Goal: Transaction & Acquisition: Purchase product/service

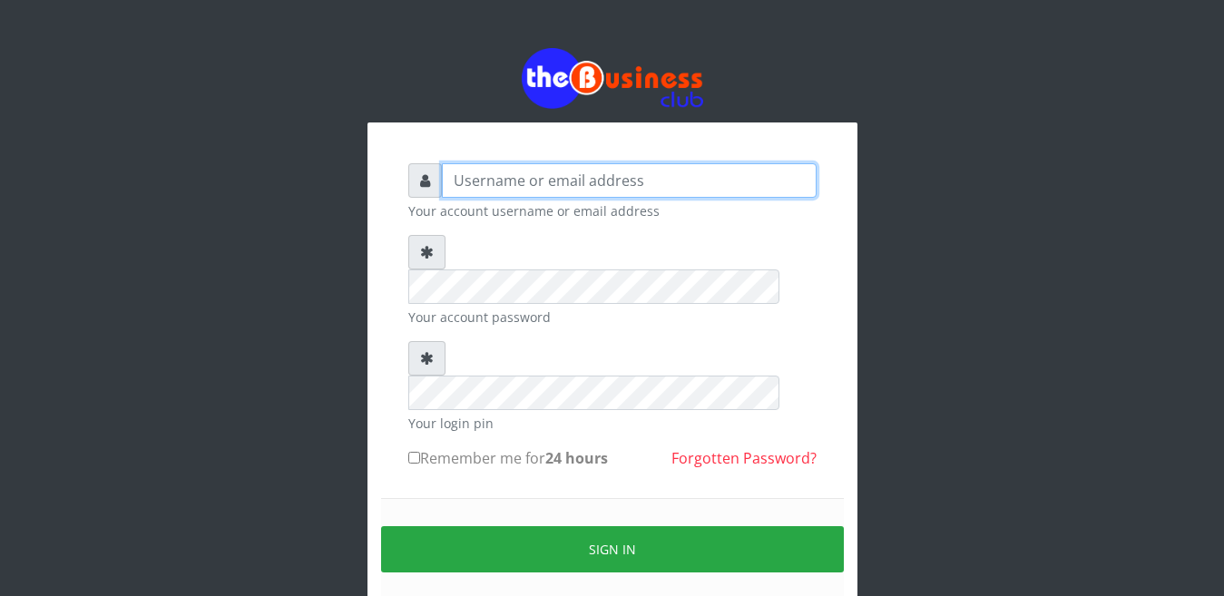
type input "Busybrain2"
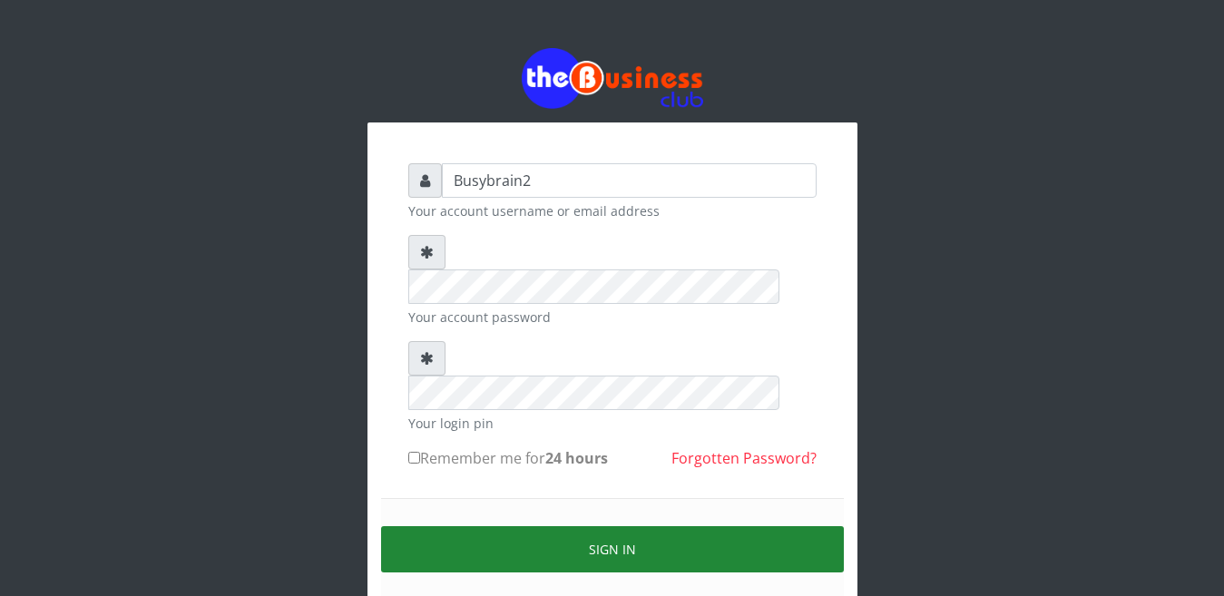
click at [609, 526] on button "Sign in" at bounding box center [612, 549] width 463 height 46
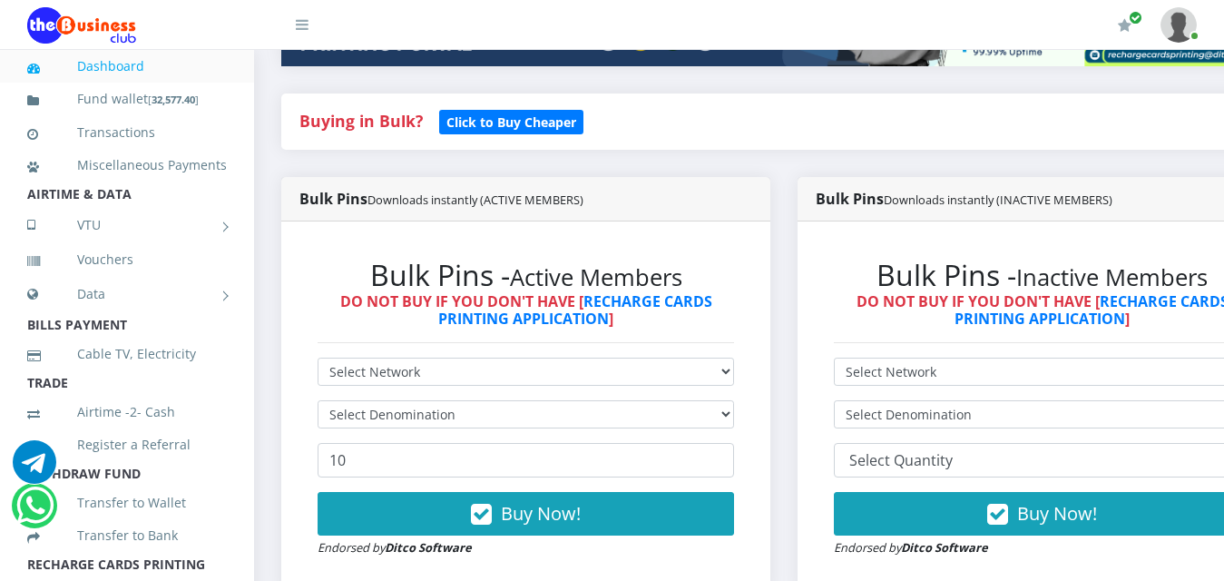
click at [644, 358] on select "Select Network MTN Globacom 9Mobile Airtel" at bounding box center [526, 372] width 417 height 28
select select "MTN"
click at [318, 358] on select "Select Network MTN Globacom 9Mobile Airtel" at bounding box center [526, 372] width 417 height 28
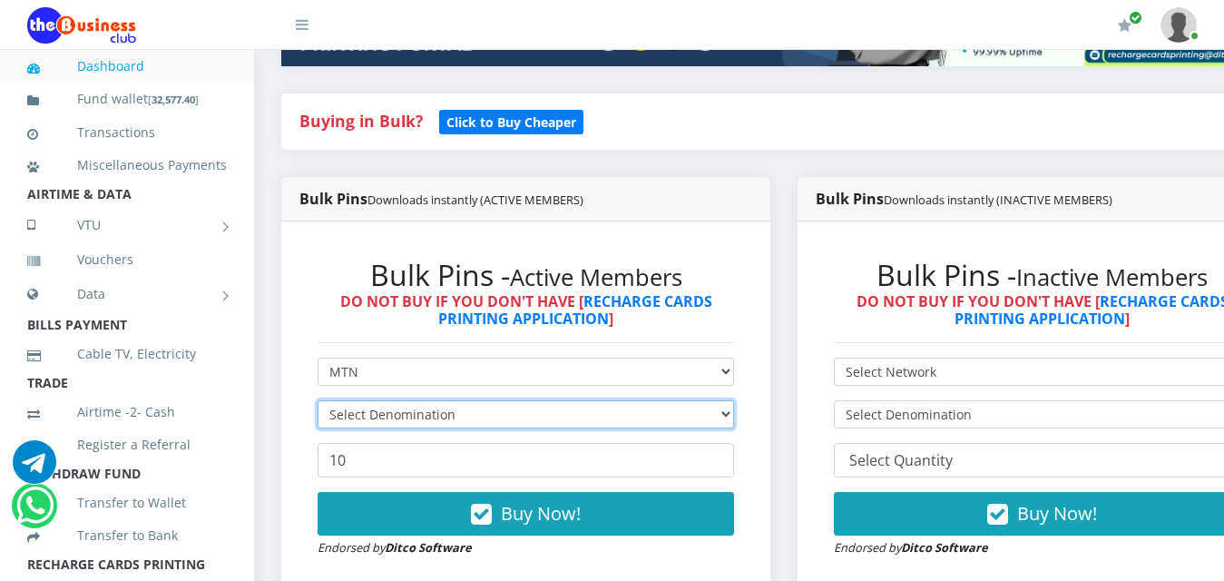
click at [635, 400] on select "Select Denomination" at bounding box center [526, 414] width 417 height 28
select select "193.98-200"
click at [318, 400] on select "Select Denomination MTN NGN100 - ₦96.99 MTN NGN200 - ₦193.98 MTN NGN400 - ₦387.…" at bounding box center [526, 414] width 417 height 28
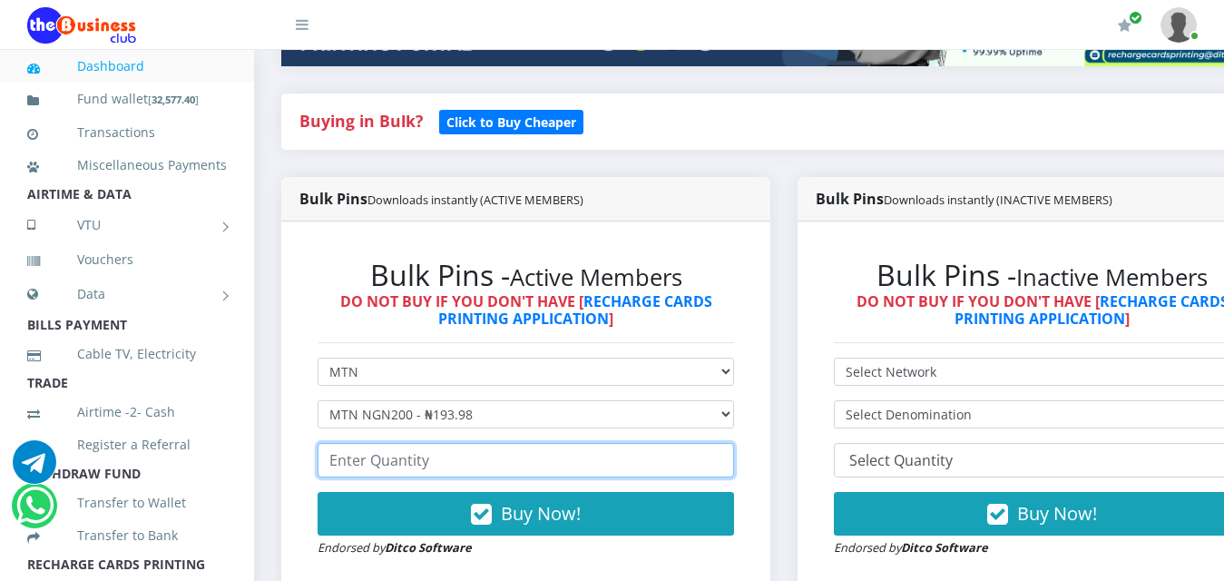
click at [614, 448] on input "number" at bounding box center [526, 460] width 417 height 34
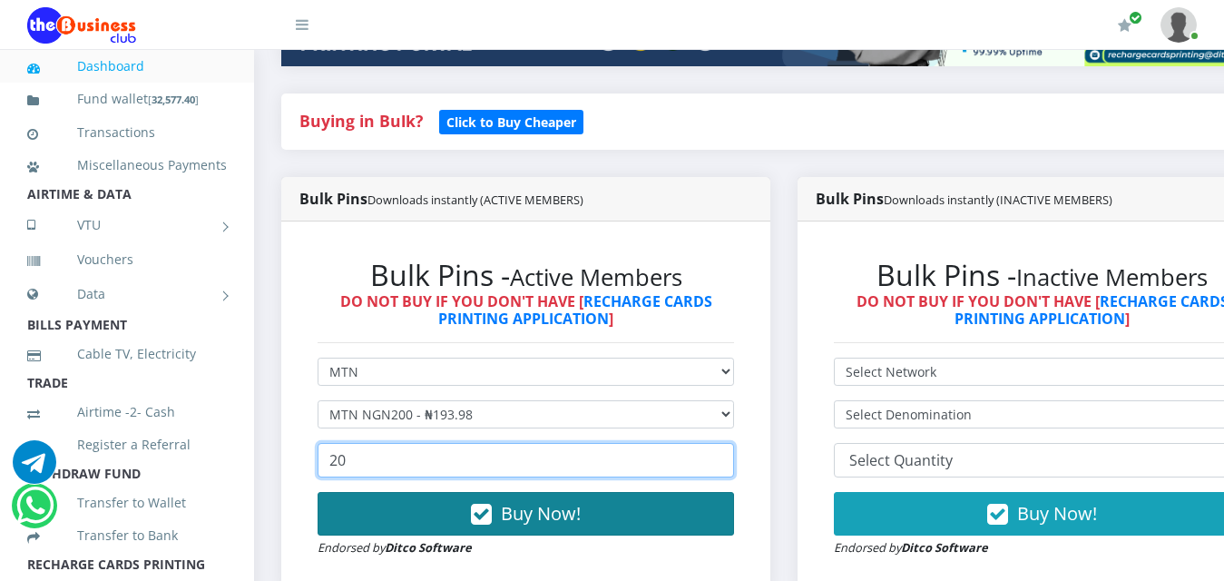
type input "20"
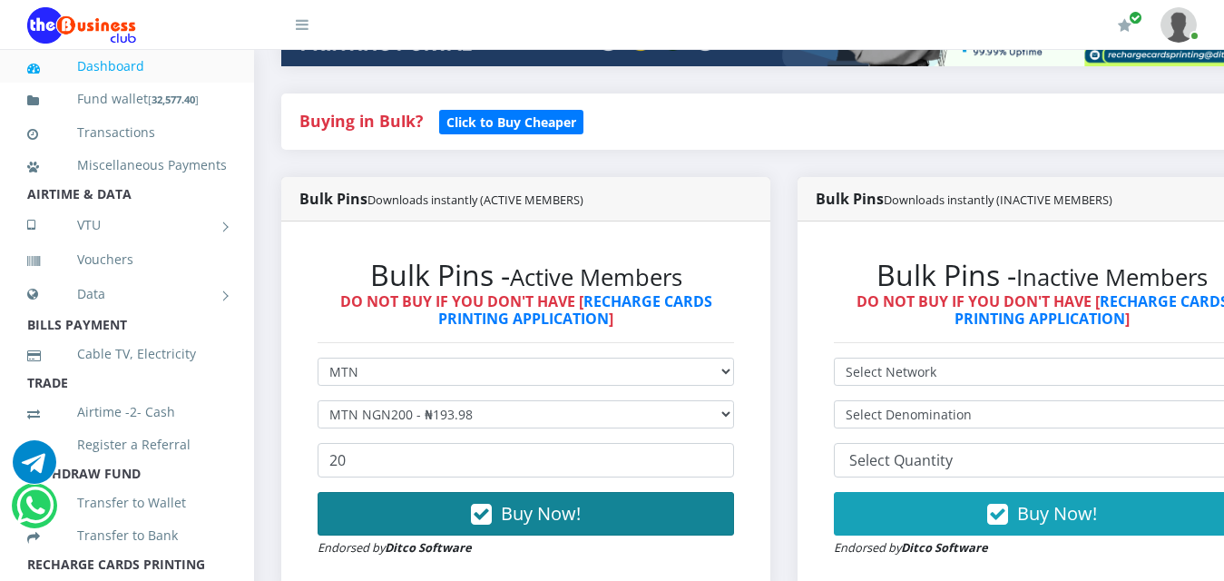
click at [645, 492] on button "Buy Now!" at bounding box center [526, 514] width 417 height 44
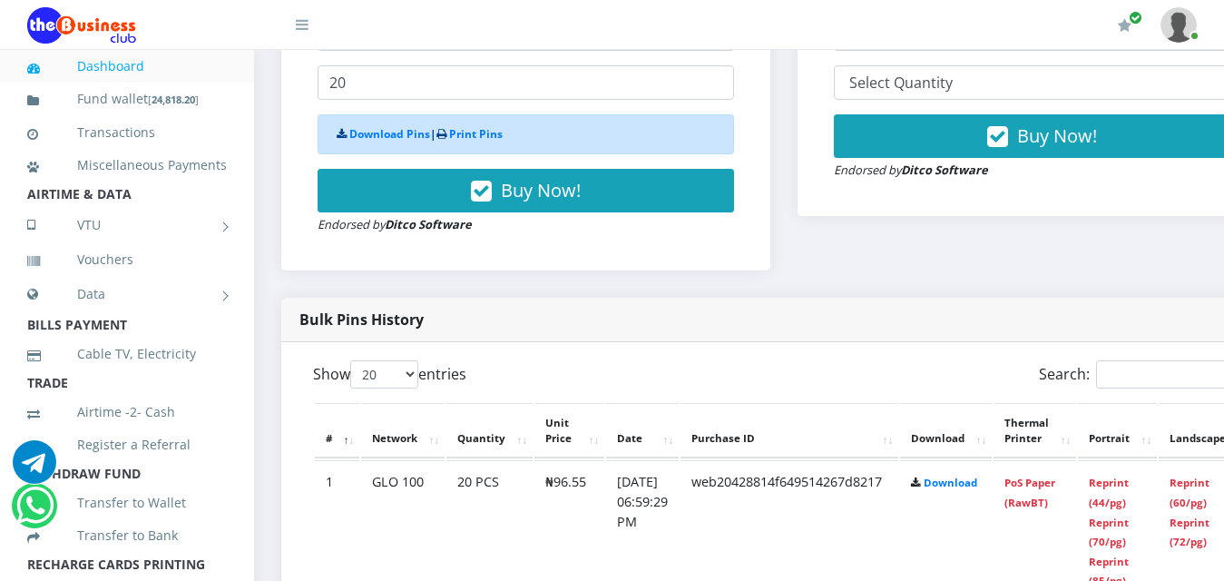
scroll to position [726, 0]
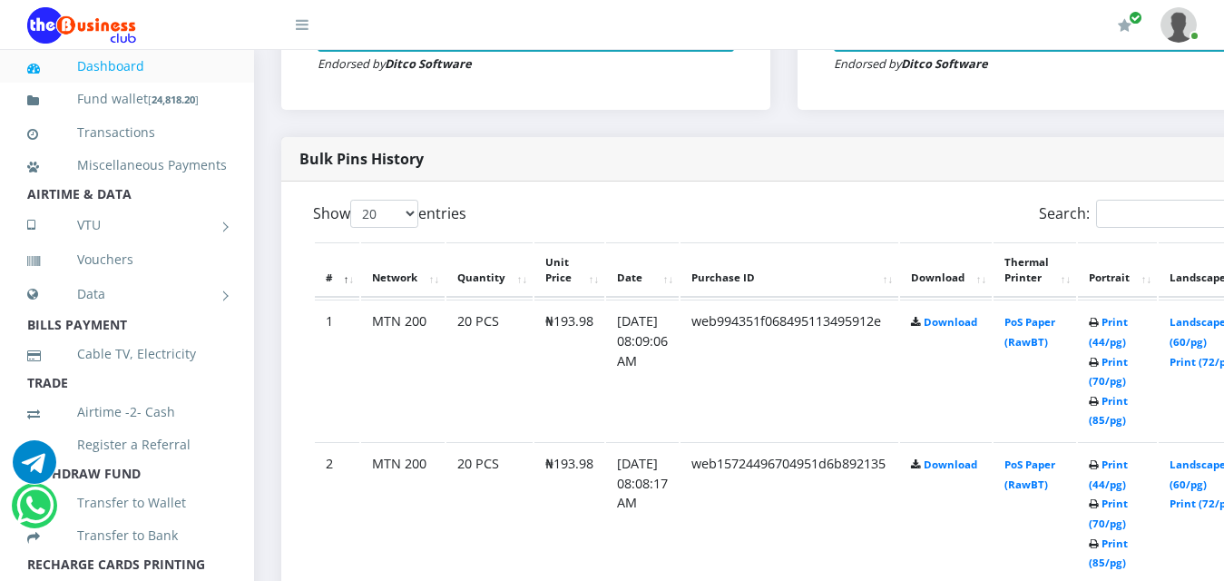
scroll to position [726, 0]
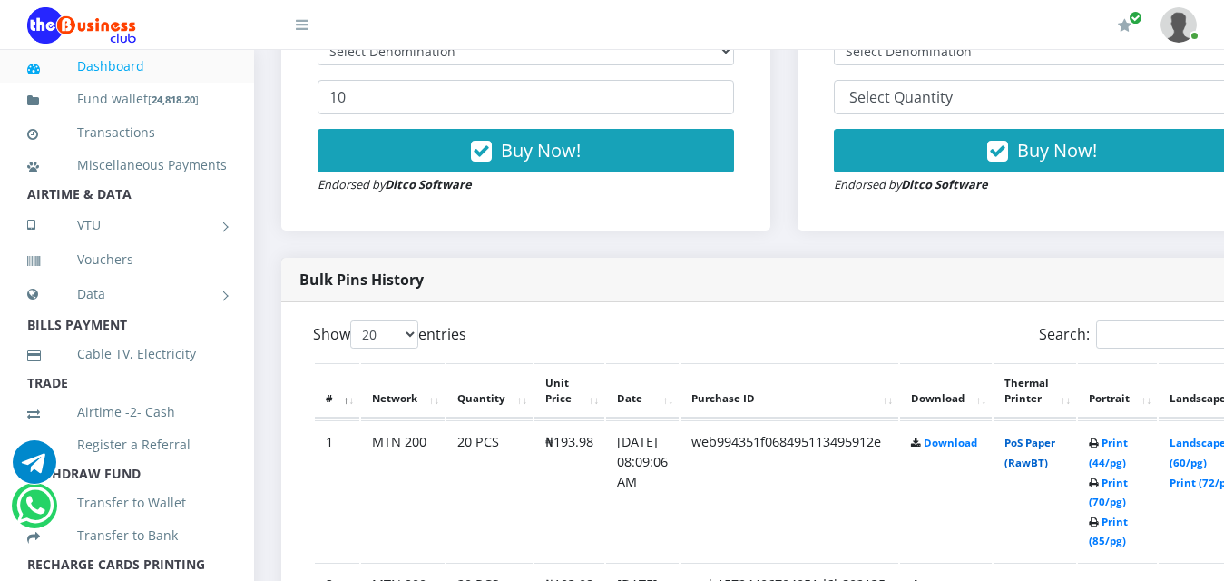
click at [1055, 436] on link "PoS Paper (RawBT)" at bounding box center [1030, 453] width 51 height 34
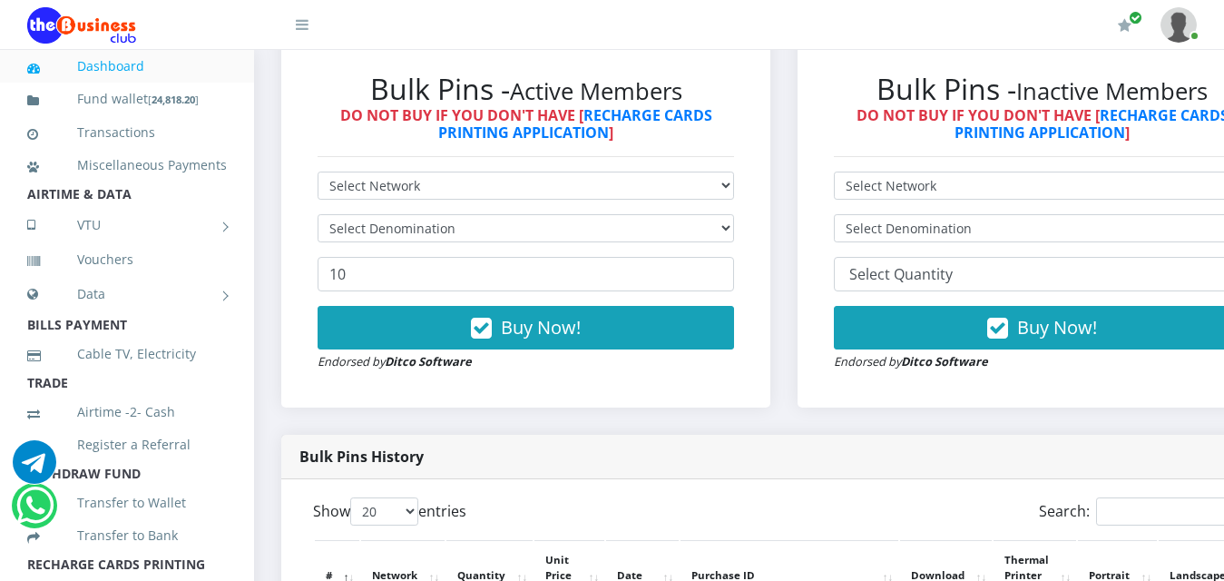
scroll to position [544, 0]
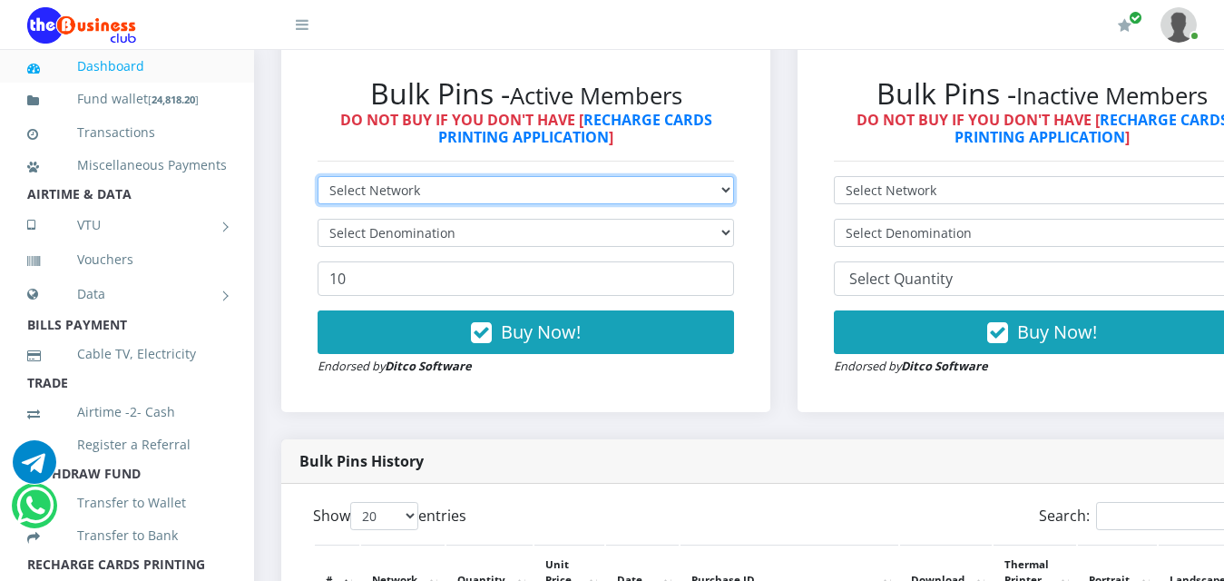
click at [490, 176] on select "Select Network MTN Globacom 9Mobile Airtel" at bounding box center [526, 190] width 417 height 28
select select "MTN"
click at [318, 176] on select "Select Network MTN Globacom 9Mobile Airtel" at bounding box center [526, 190] width 417 height 28
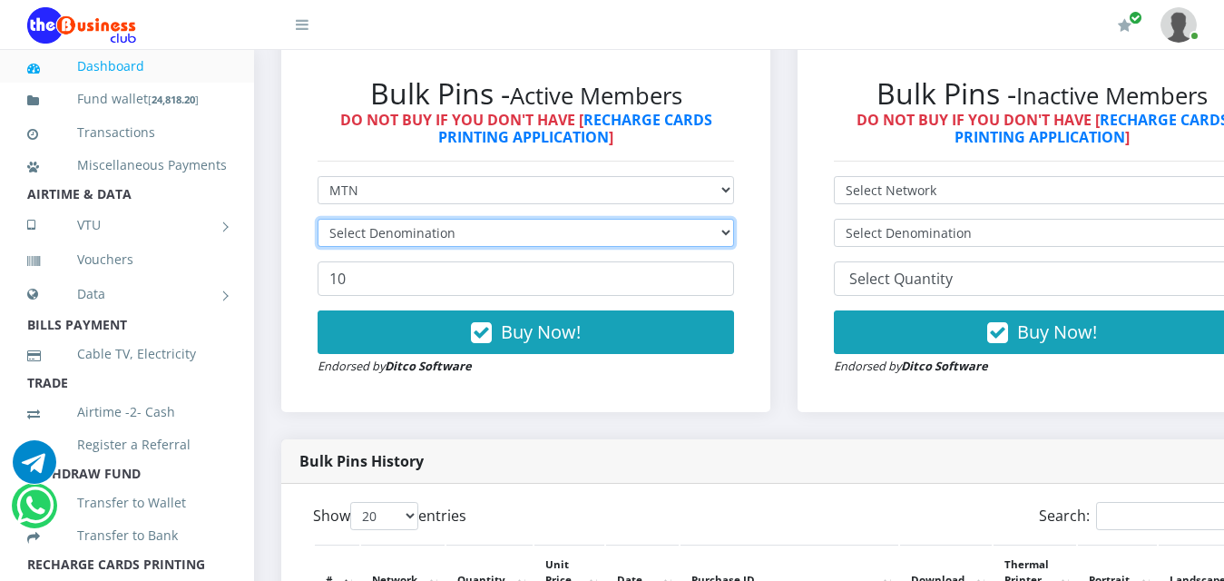
click at [491, 219] on select "Select Denomination" at bounding box center [526, 233] width 417 height 28
click at [498, 219] on select "Select Denomination" at bounding box center [526, 233] width 417 height 28
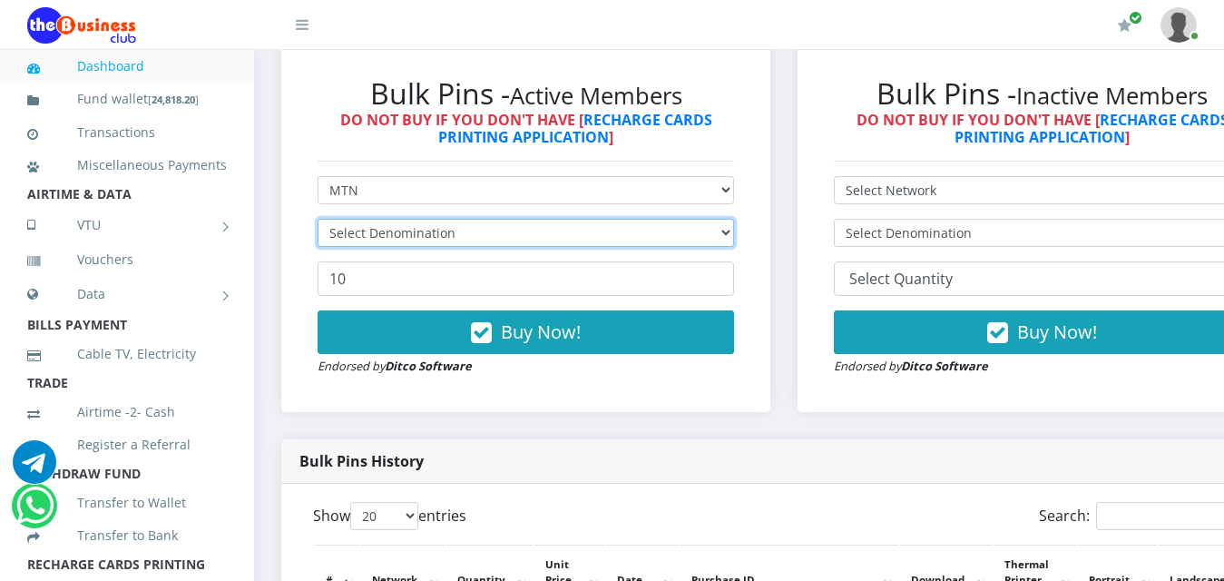
click at [498, 219] on select "Select Denomination" at bounding box center [526, 233] width 417 height 28
click at [497, 219] on select "Select Denomination" at bounding box center [526, 233] width 417 height 28
click at [506, 219] on select "Select Denomination" at bounding box center [526, 233] width 417 height 28
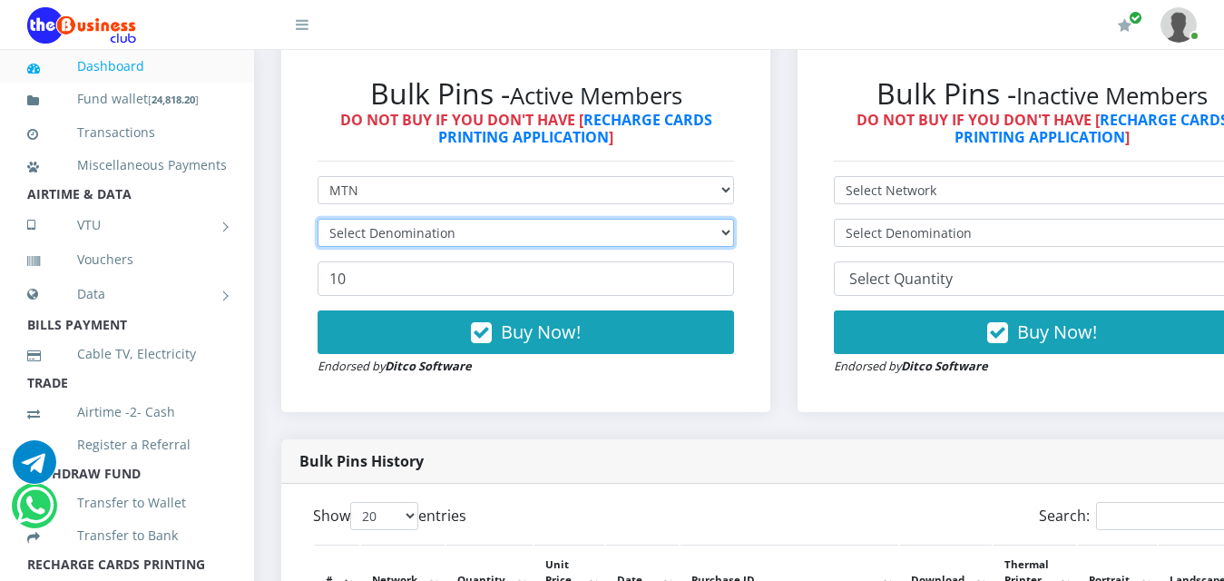
click at [506, 219] on select "Select Denomination" at bounding box center [526, 233] width 417 height 28
select select "193.98-200"
click at [318, 219] on select "Select Denomination MTN NGN100 - ₦96.99 MTN NGN200 - ₦193.98 MTN NGN400 - ₦387.…" at bounding box center [526, 233] width 417 height 28
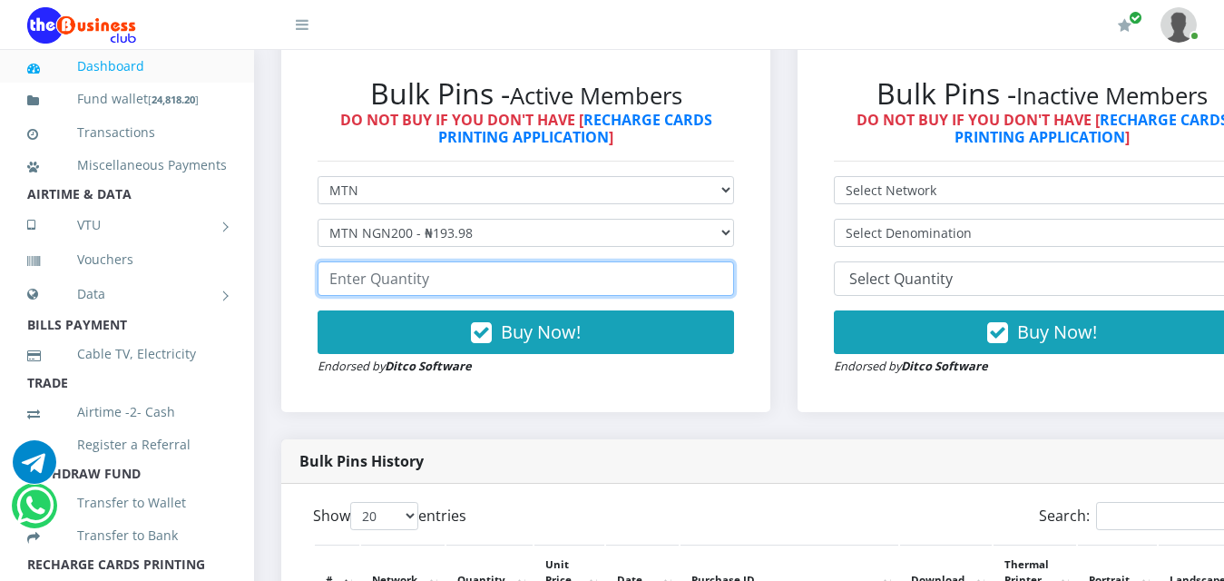
click at [492, 268] on input "number" at bounding box center [526, 278] width 417 height 34
type input "20"
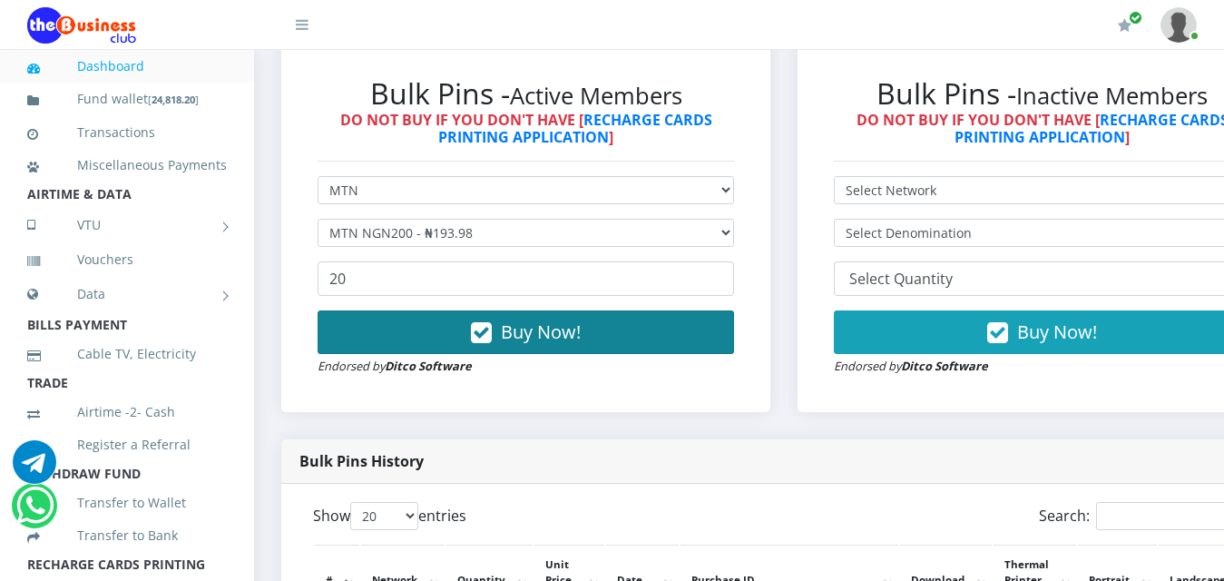
click at [563, 319] on span "Buy Now!" at bounding box center [541, 331] width 80 height 25
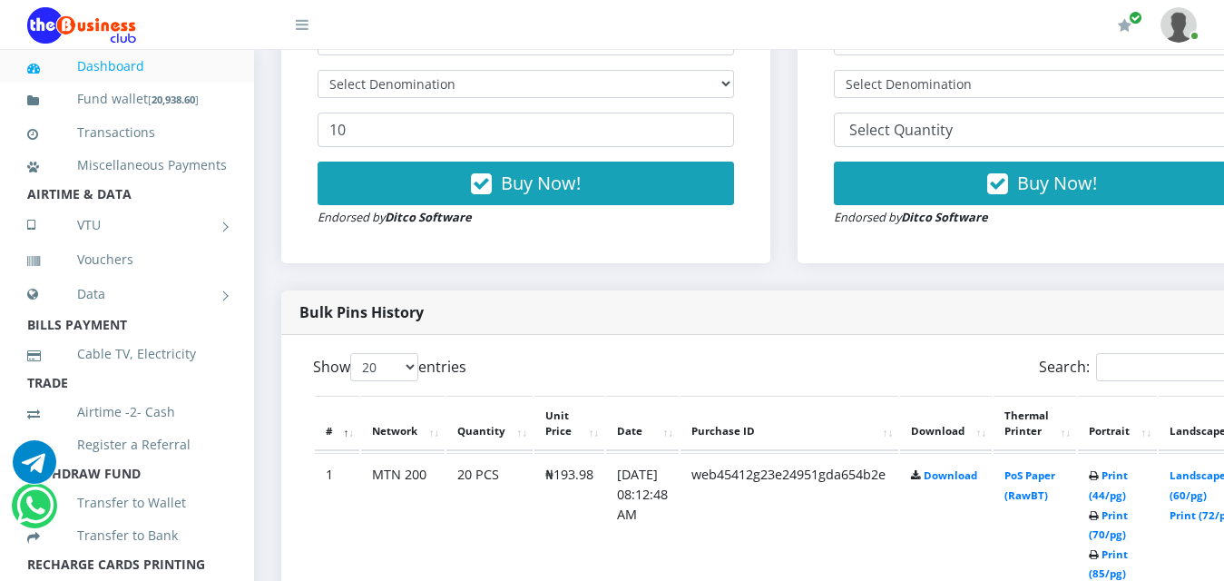
scroll to position [726, 0]
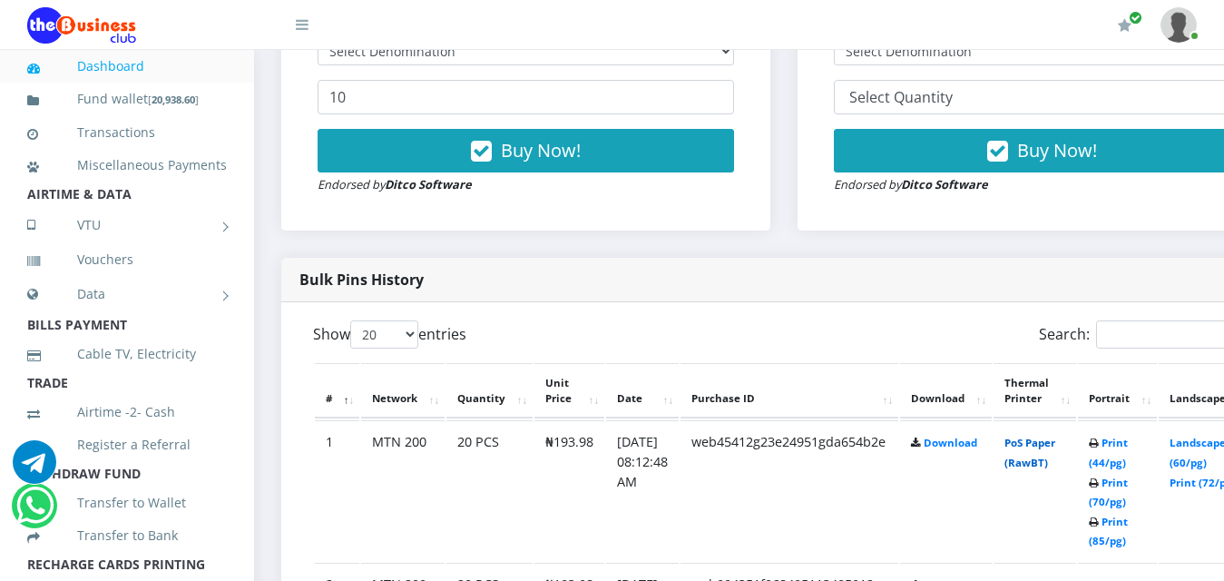
click at [1047, 436] on link "PoS Paper (RawBT)" at bounding box center [1030, 453] width 51 height 34
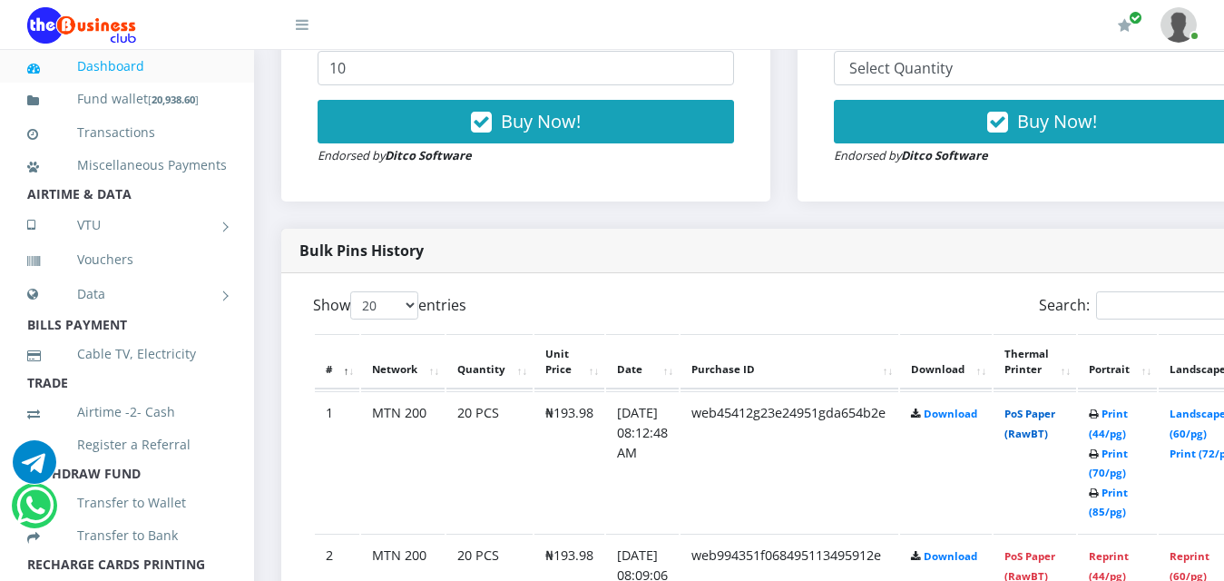
scroll to position [363, 0]
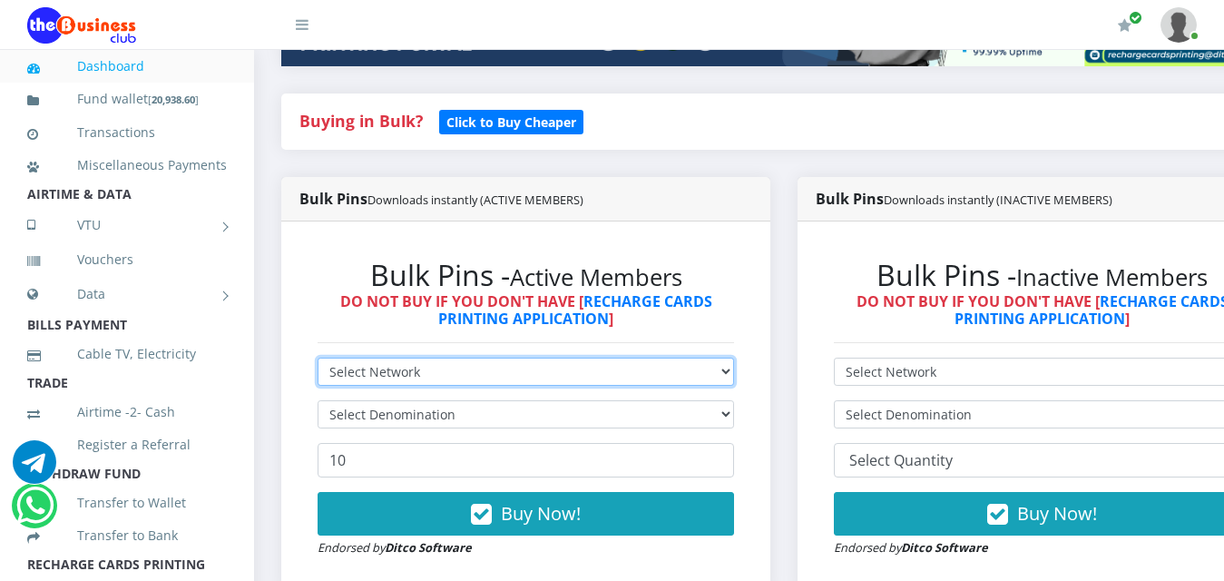
click at [653, 358] on select "Select Network MTN Globacom 9Mobile Airtel" at bounding box center [526, 372] width 417 height 28
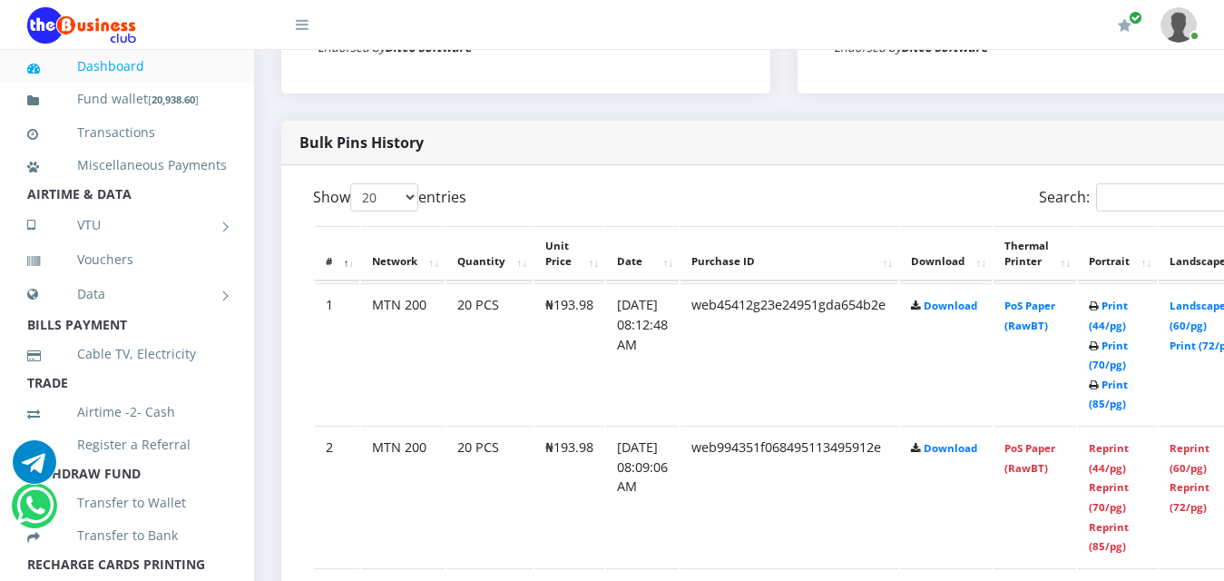
scroll to position [907, 0]
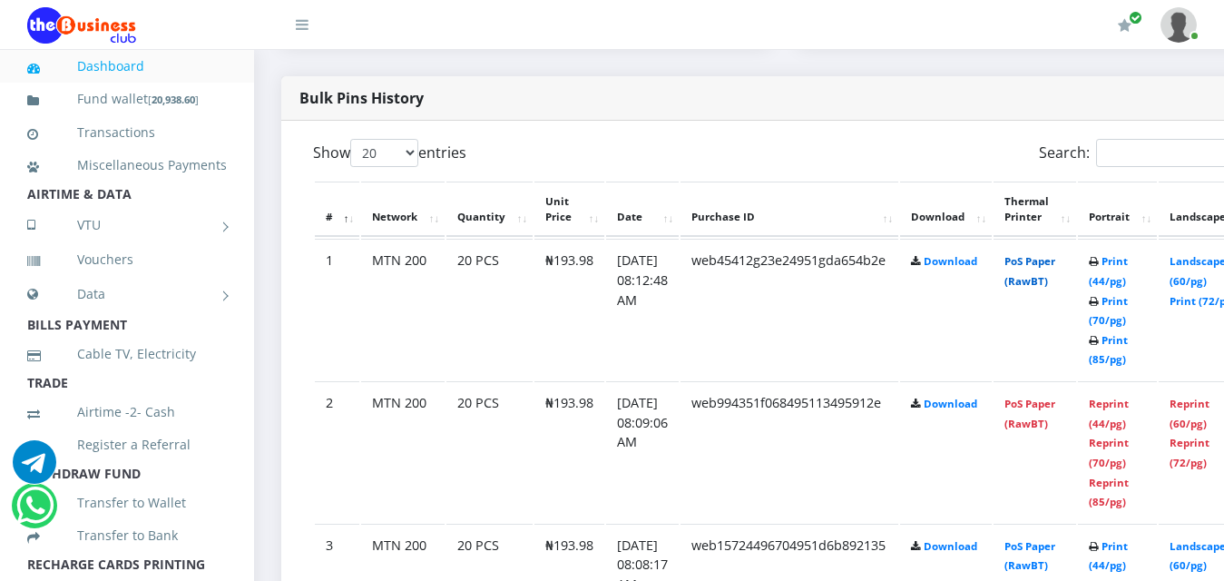
click at [1055, 254] on link "PoS Paper (RawBT)" at bounding box center [1030, 271] width 51 height 34
click at [1047, 254] on link "PoS Paper (RawBT)" at bounding box center [1030, 271] width 51 height 34
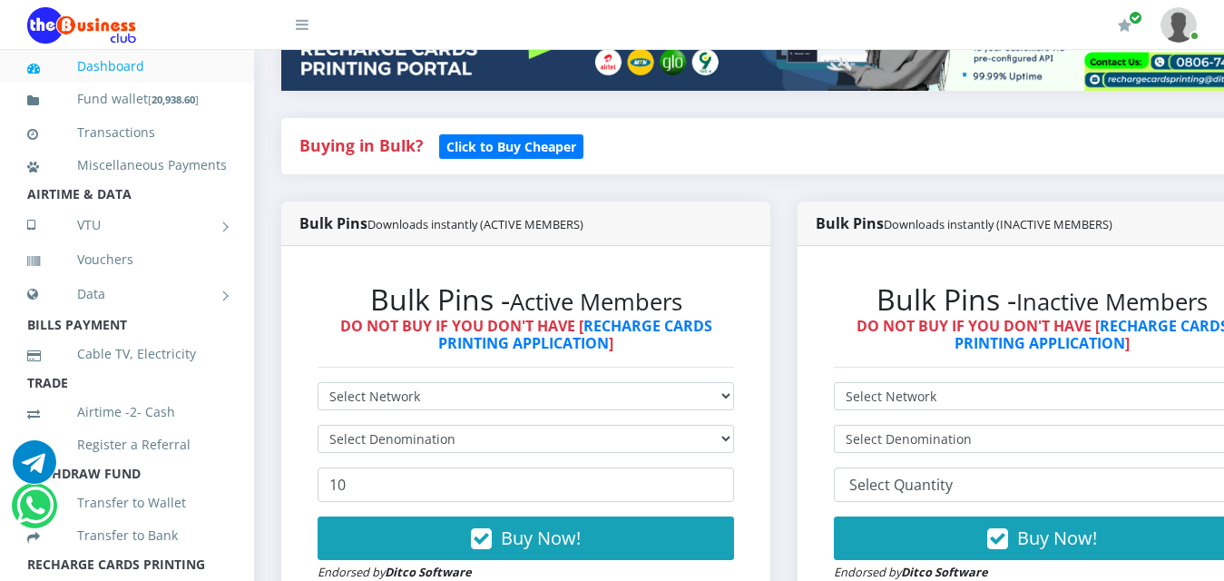
scroll to position [272, 0]
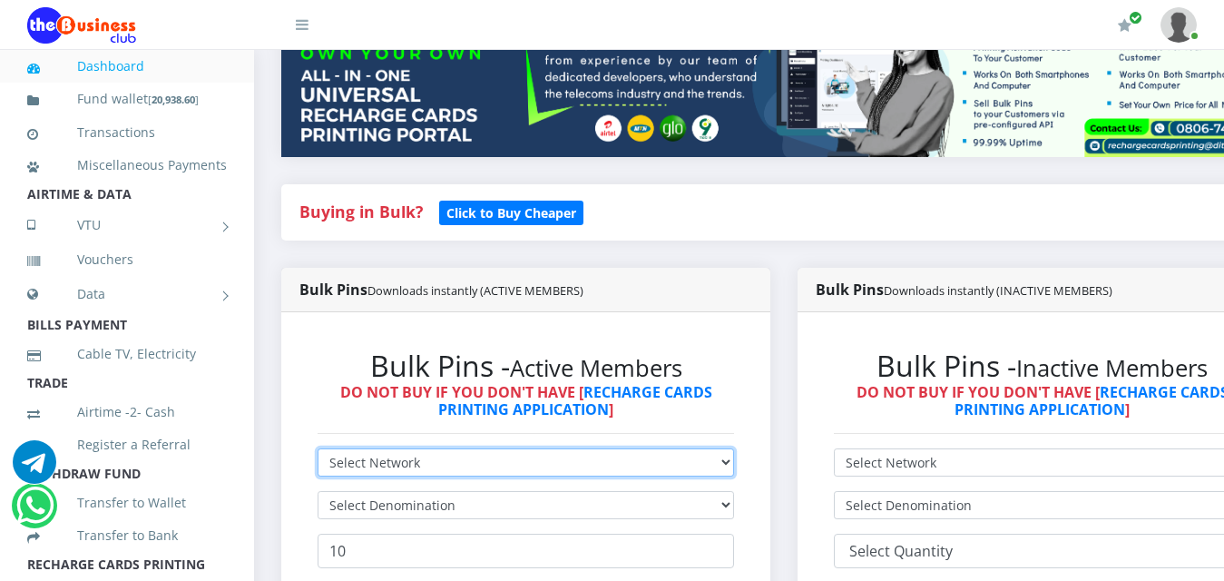
click at [483, 448] on select "Select Network MTN Globacom 9Mobile Airtel" at bounding box center [526, 462] width 417 height 28
select select "Airtel"
click at [318, 448] on select "Select Network MTN Globacom 9Mobile Airtel" at bounding box center [526, 462] width 417 height 28
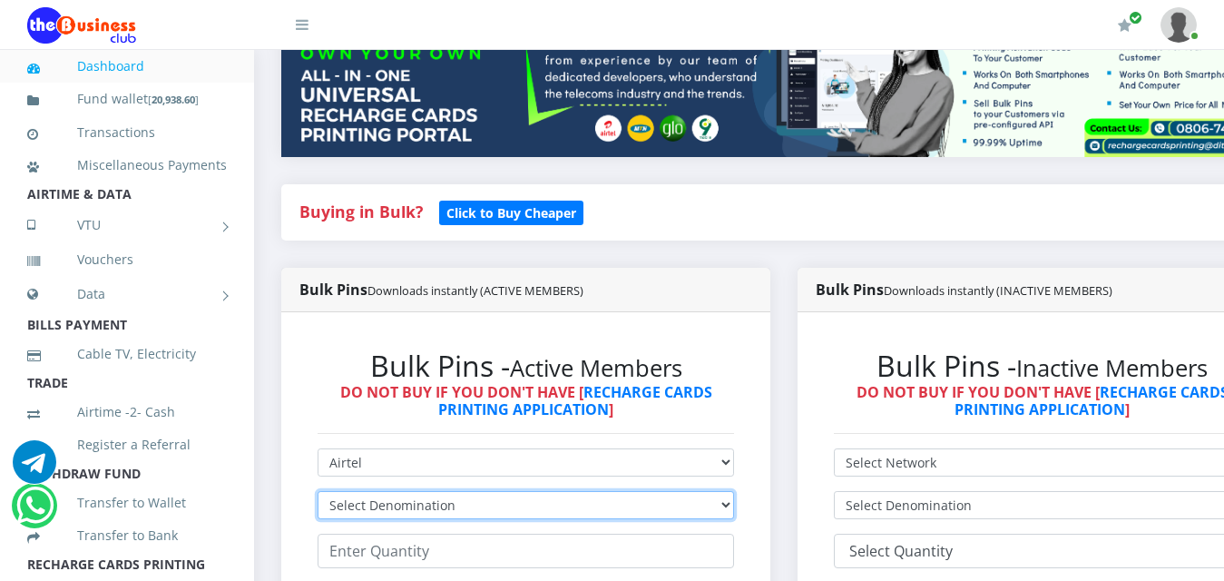
click at [442, 491] on select "Select Denomination Airtel NGN100 - ₦96.38 Airtel NGN200 - ₦192.76 Airtel NGN50…" at bounding box center [526, 505] width 417 height 28
select select "96.38-100"
click at [318, 491] on select "Select Denomination Airtel NGN100 - ₦96.38 Airtel NGN200 - ₦192.76 Airtel NGN50…" at bounding box center [526, 505] width 417 height 28
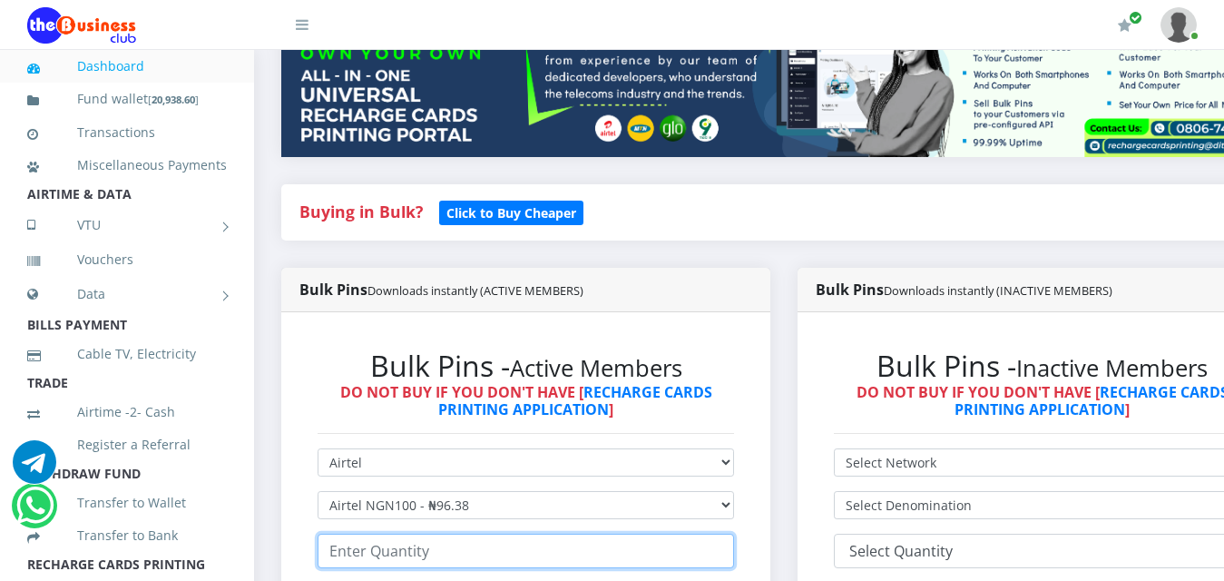
click at [438, 537] on input "number" at bounding box center [526, 551] width 417 height 34
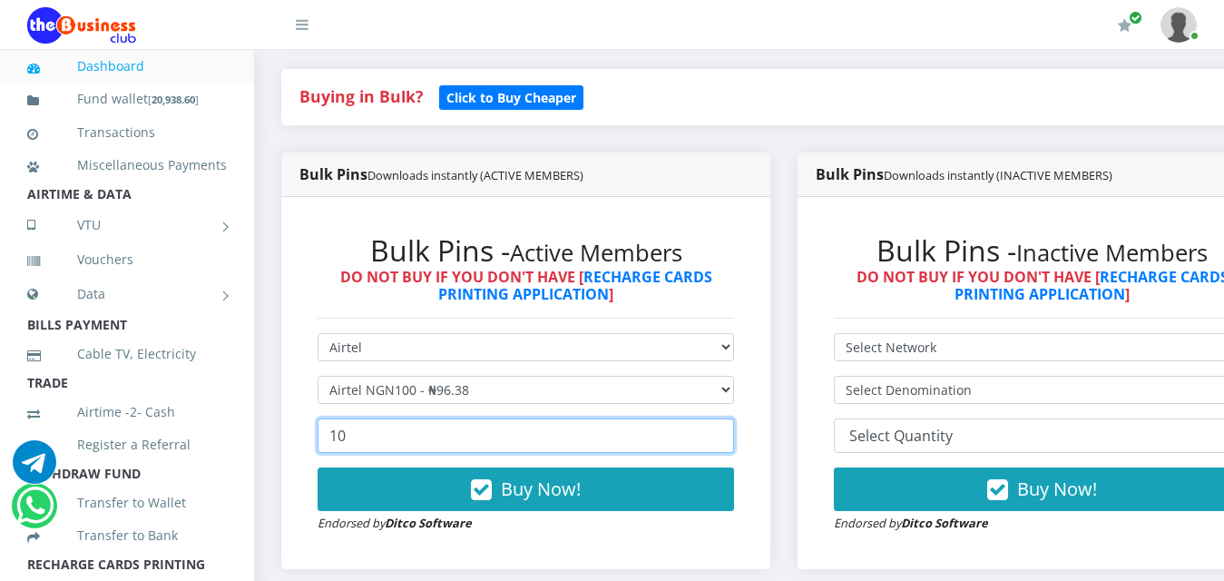
scroll to position [454, 0]
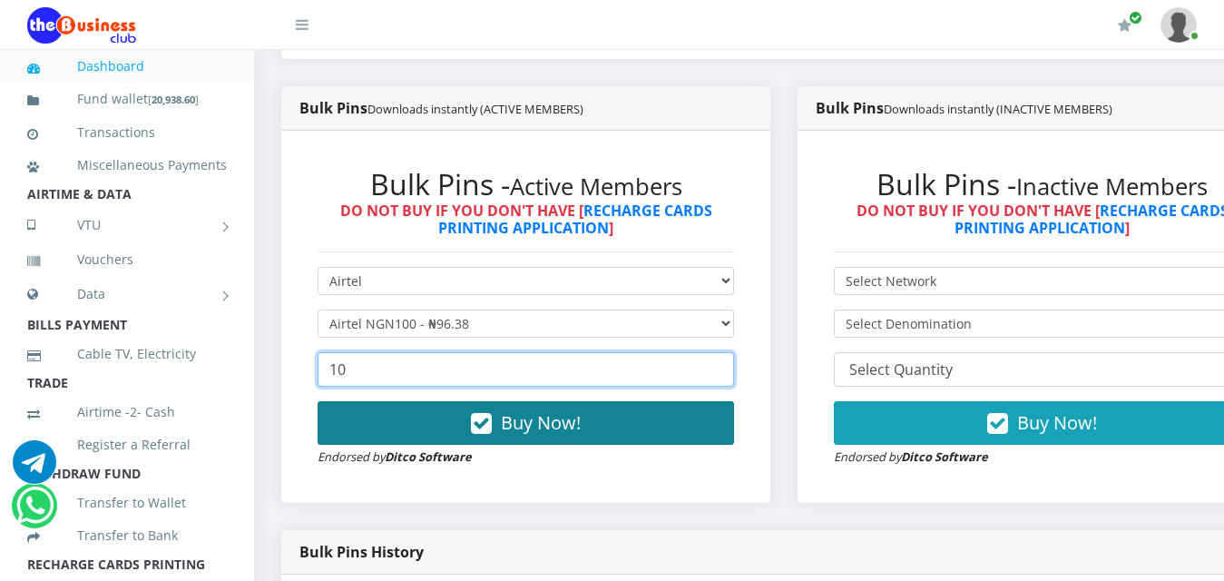
type input "10"
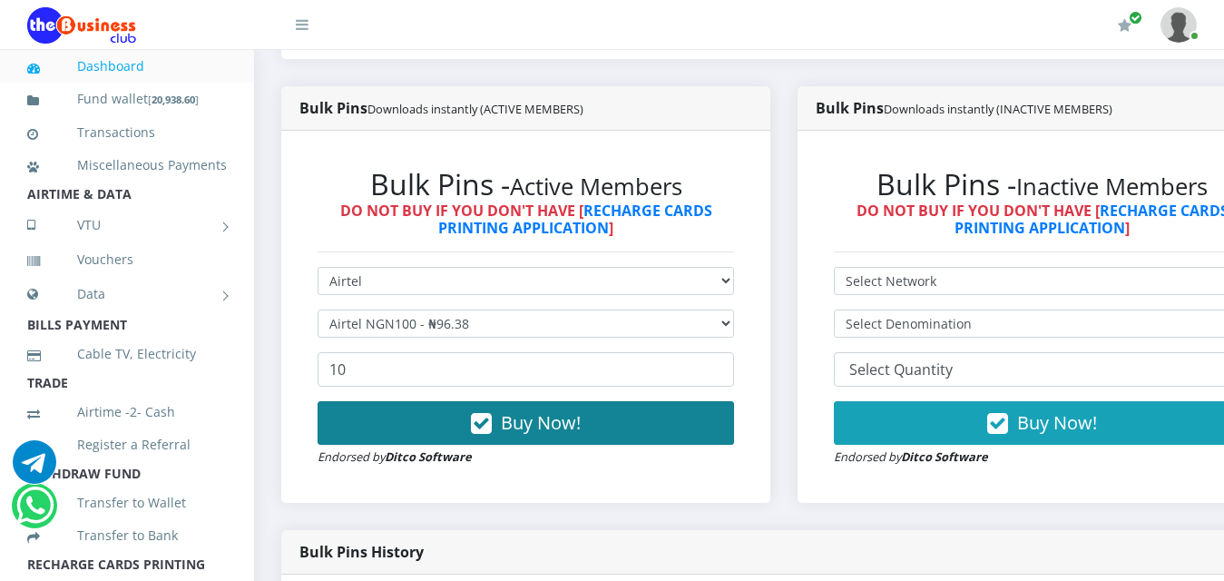
click at [509, 417] on span "Buy Now!" at bounding box center [541, 422] width 80 height 25
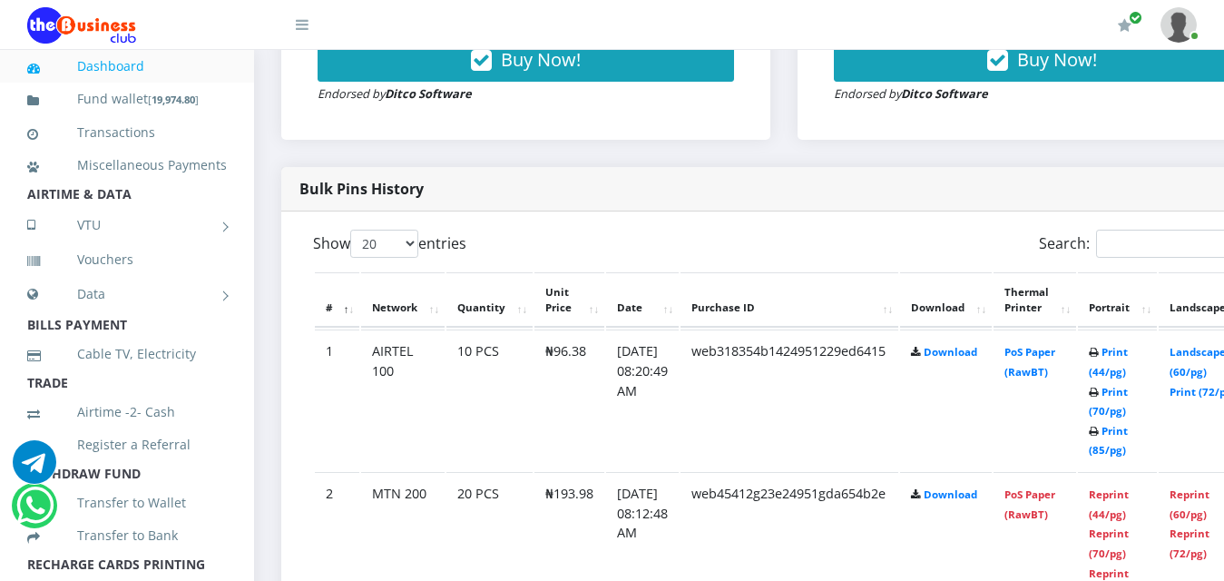
scroll to position [907, 0]
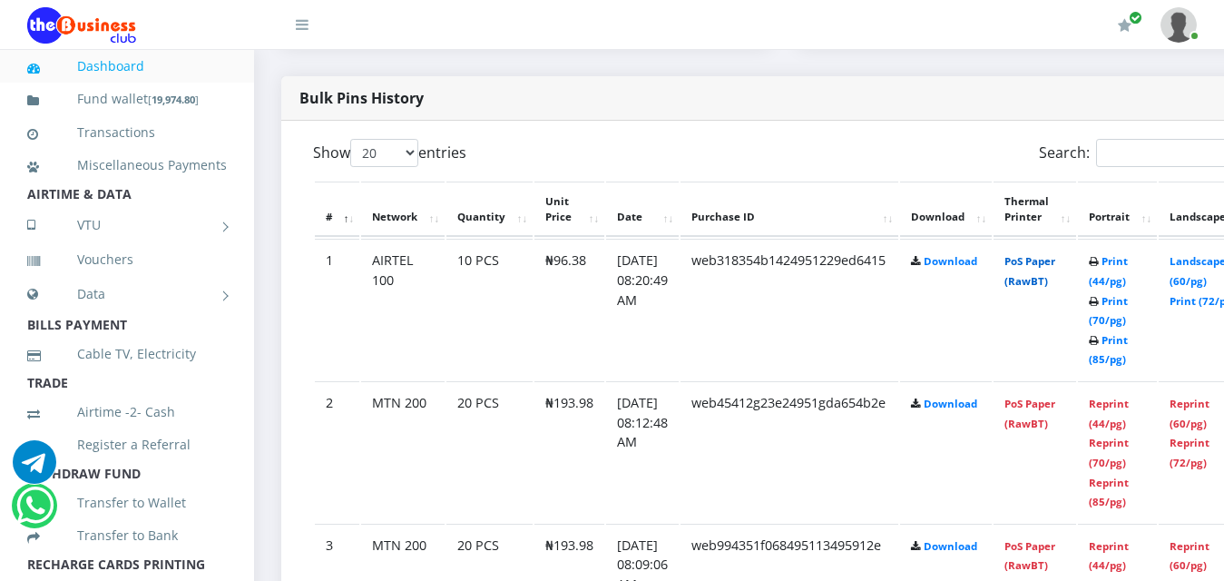
click at [1055, 254] on link "PoS Paper (RawBT)" at bounding box center [1030, 271] width 51 height 34
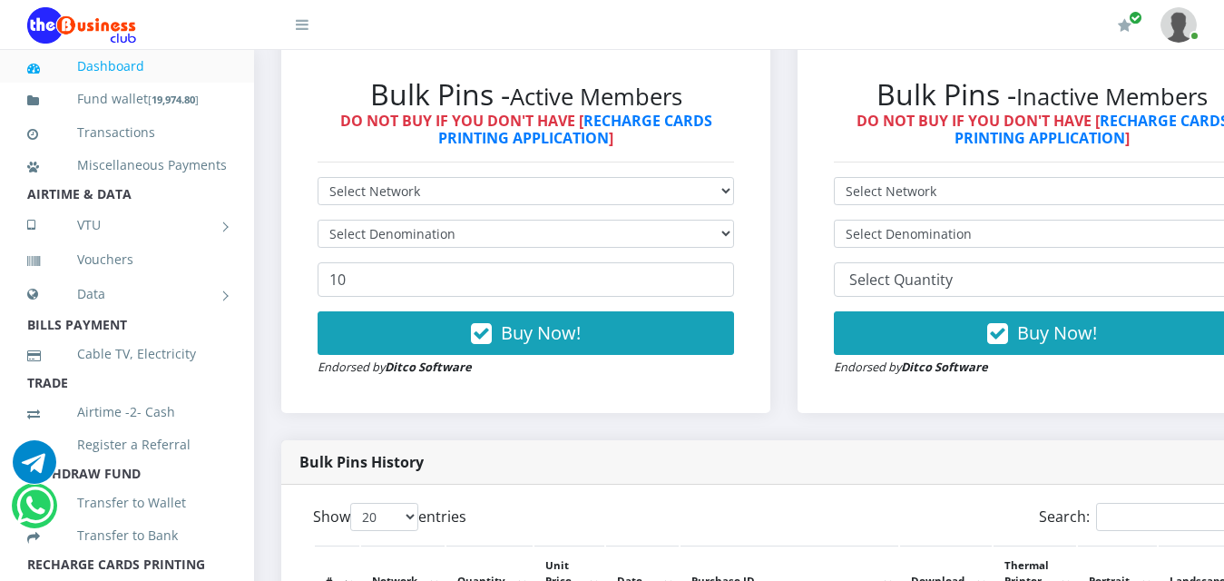
scroll to position [454, 0]
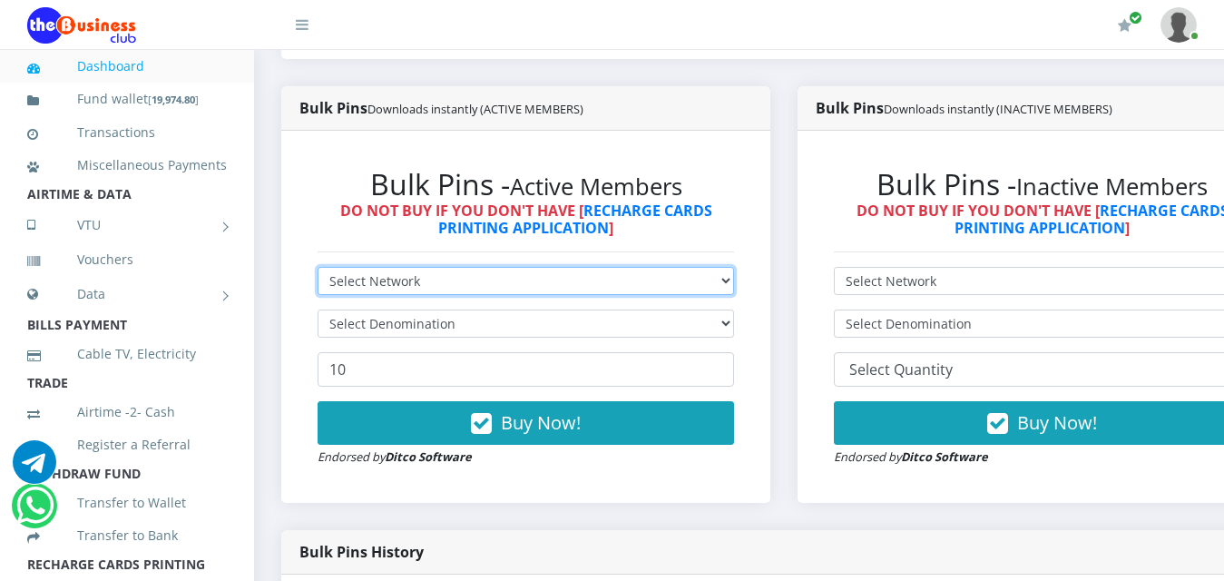
click at [522, 267] on select "Select Network MTN Globacom 9Mobile Airtel" at bounding box center [526, 281] width 417 height 28
select select "Airtel"
click at [318, 267] on select "Select Network MTN Globacom 9Mobile Airtel" at bounding box center [526, 281] width 417 height 28
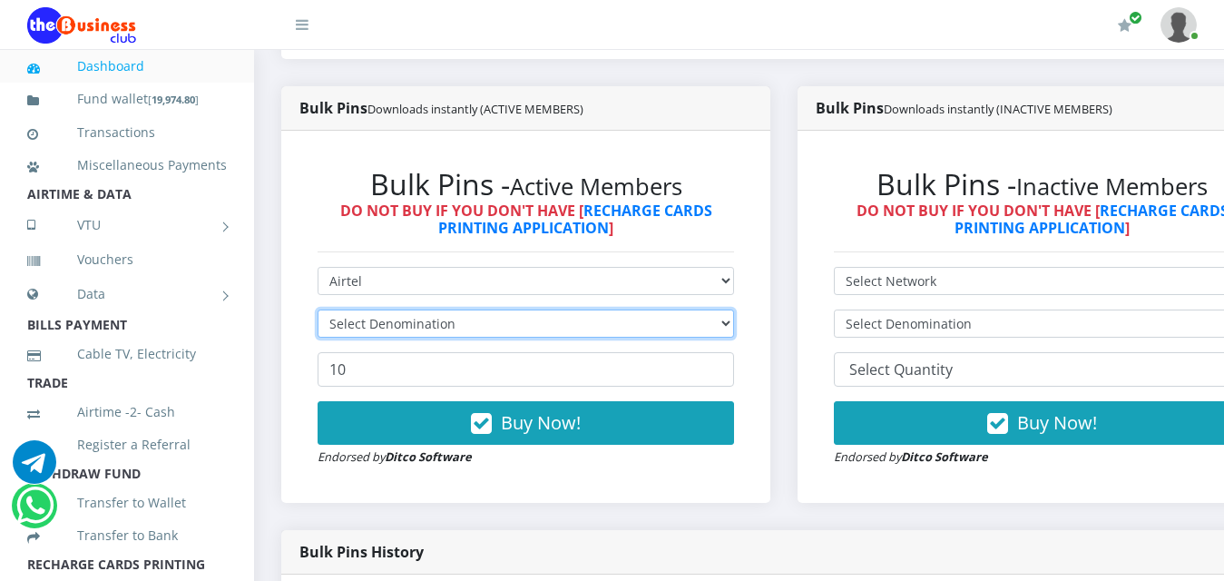
click at [519, 309] on select "Select Denomination" at bounding box center [526, 323] width 417 height 28
select select "192.76-200"
click at [318, 309] on select "Select Denomination Airtel NGN100 - ₦96.38 Airtel NGN200 - ₦192.76 Airtel NGN50…" at bounding box center [526, 323] width 417 height 28
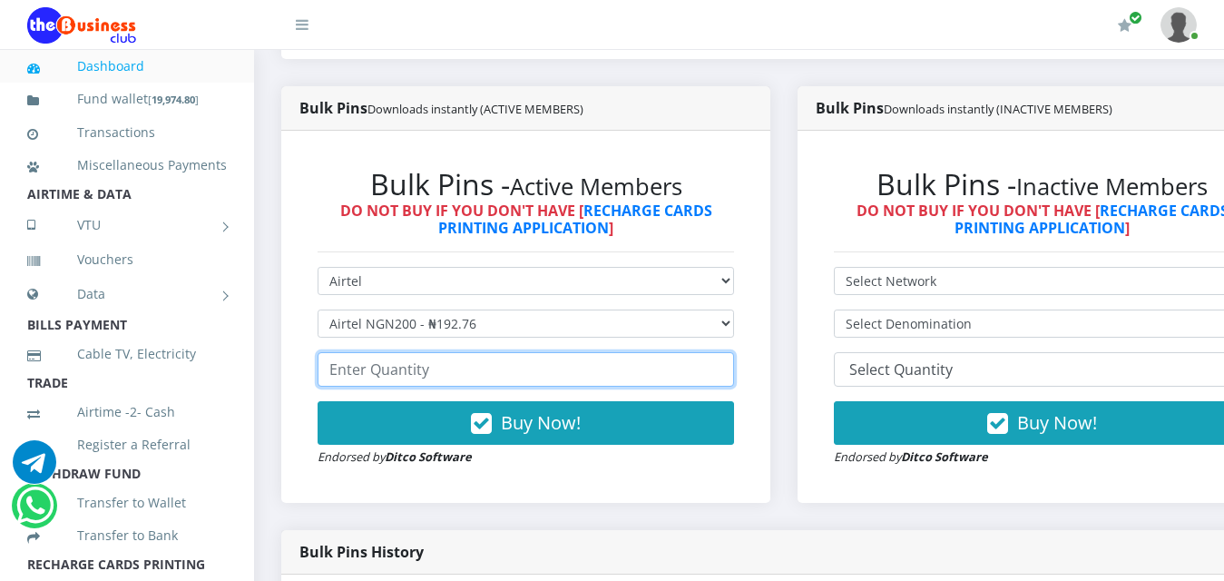
click at [531, 363] on input "number" at bounding box center [526, 369] width 417 height 34
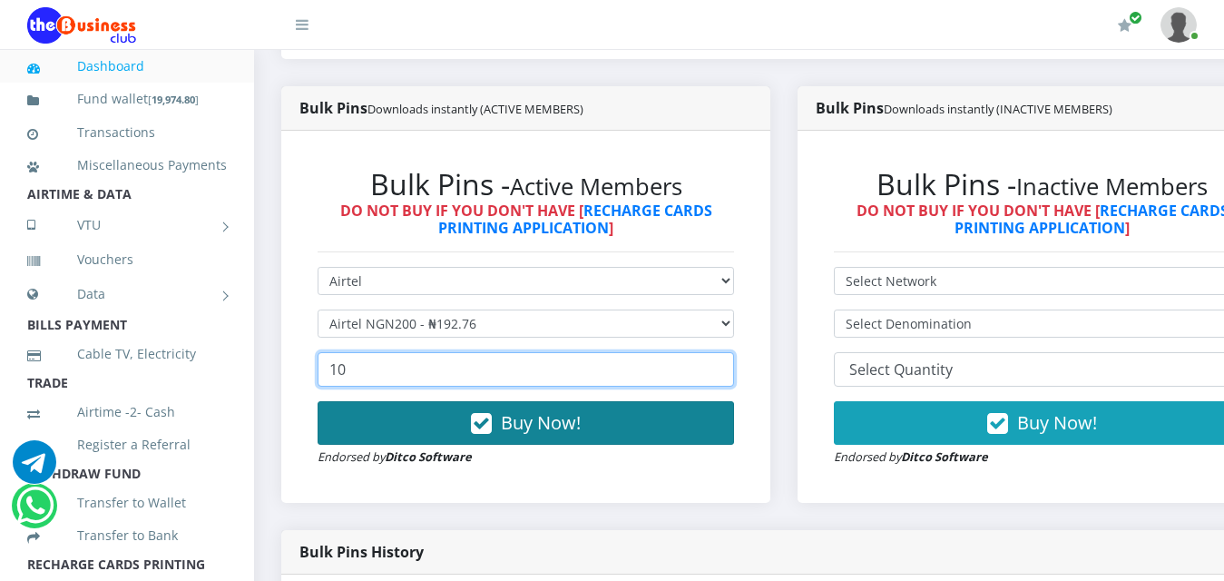
type input "10"
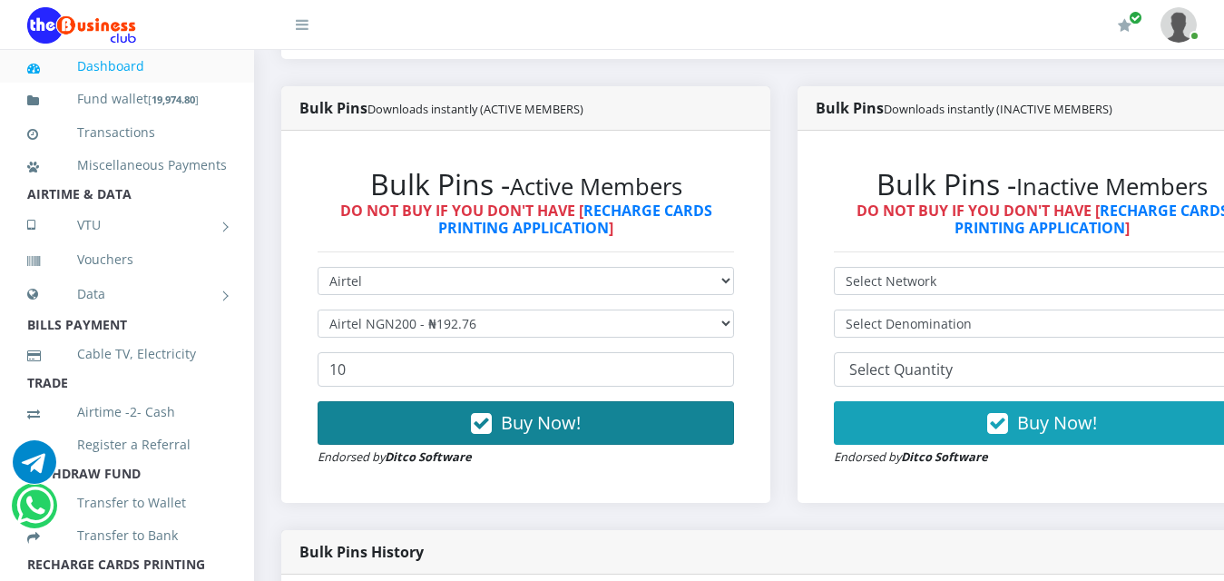
click at [535, 401] on button "Buy Now!" at bounding box center [526, 423] width 417 height 44
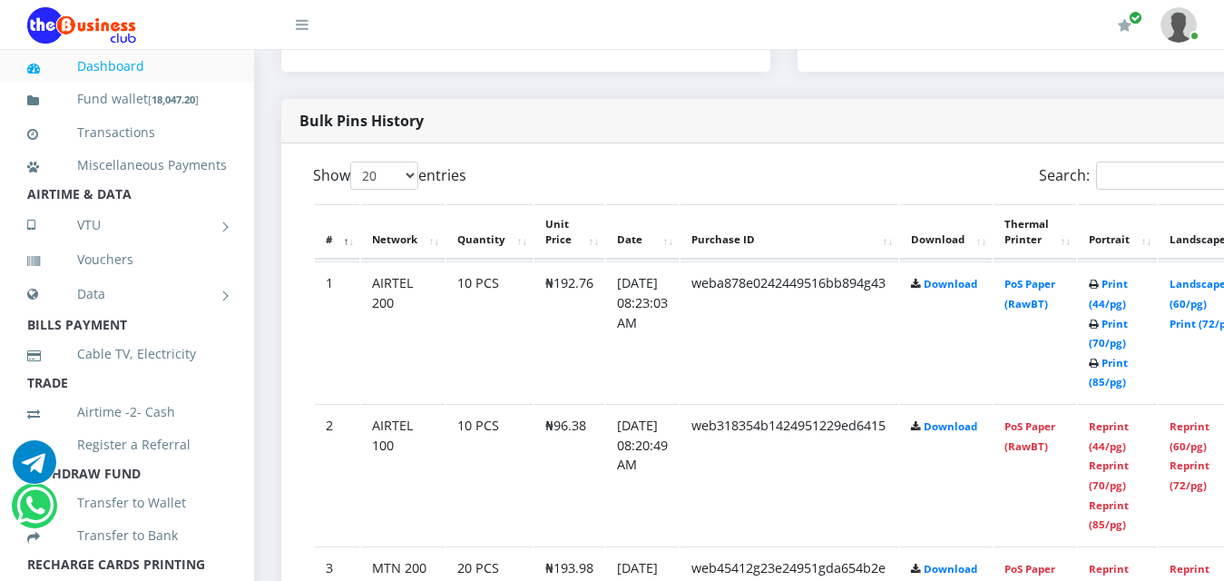
scroll to position [907, 0]
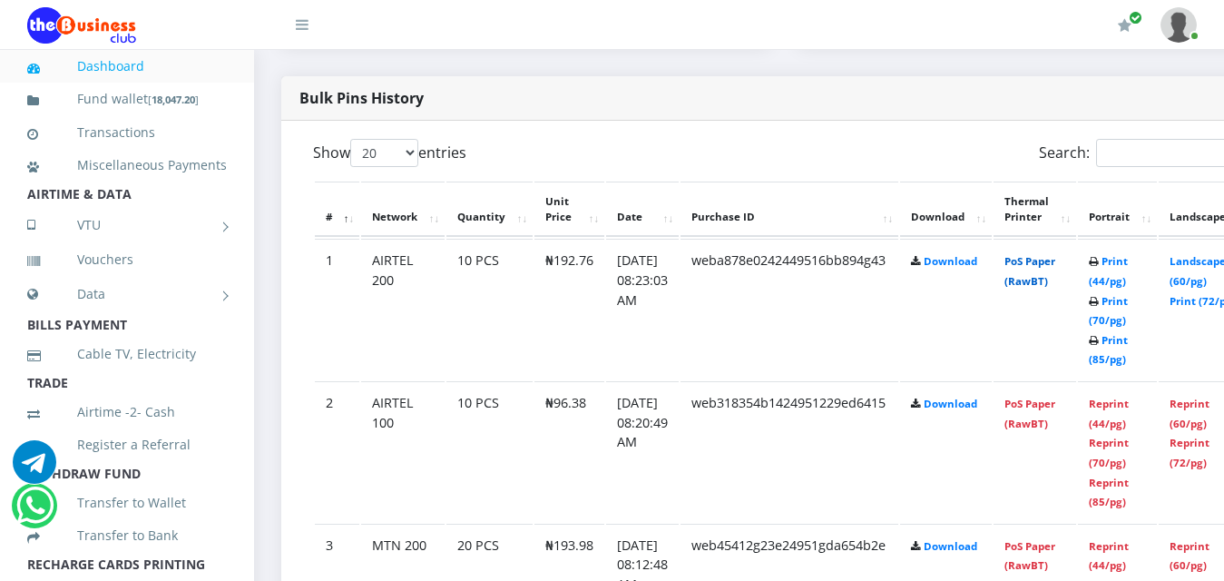
click at [1055, 254] on link "PoS Paper (RawBT)" at bounding box center [1030, 271] width 51 height 34
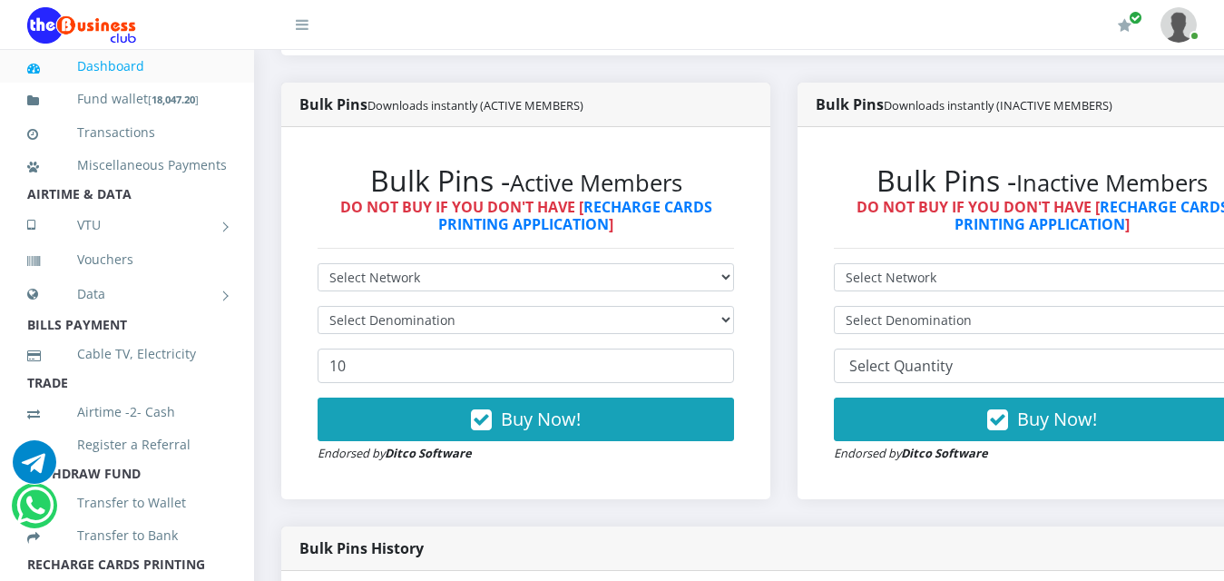
scroll to position [454, 0]
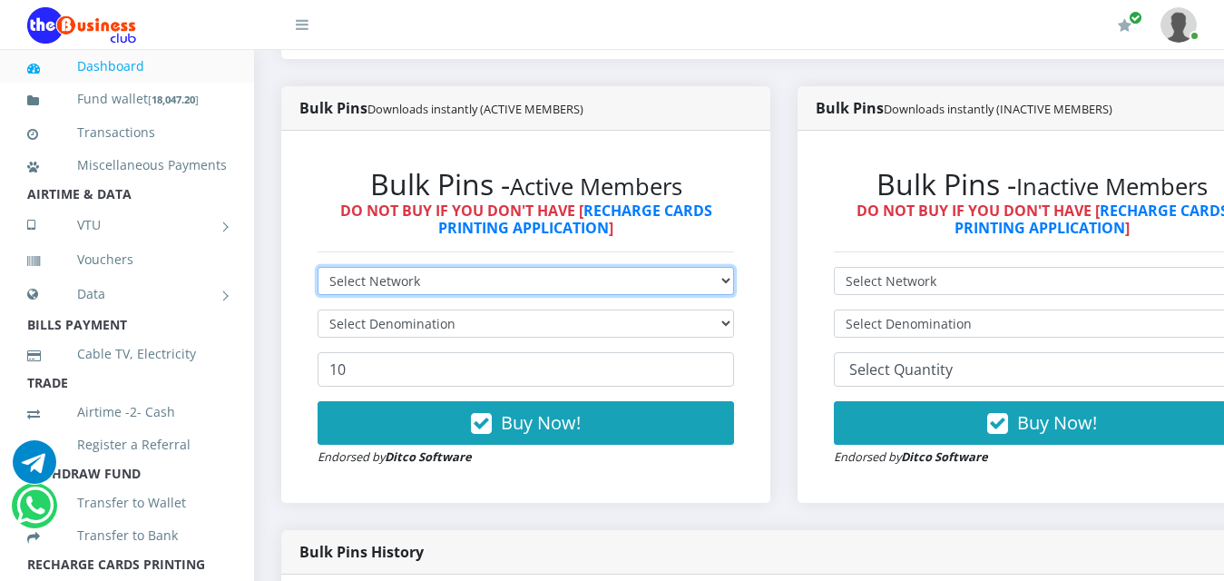
click at [564, 267] on select "Select Network MTN Globacom 9Mobile Airtel" at bounding box center [526, 281] width 417 height 28
select select "MTN"
click at [318, 267] on select "Select Network MTN Globacom 9Mobile Airtel" at bounding box center [526, 281] width 417 height 28
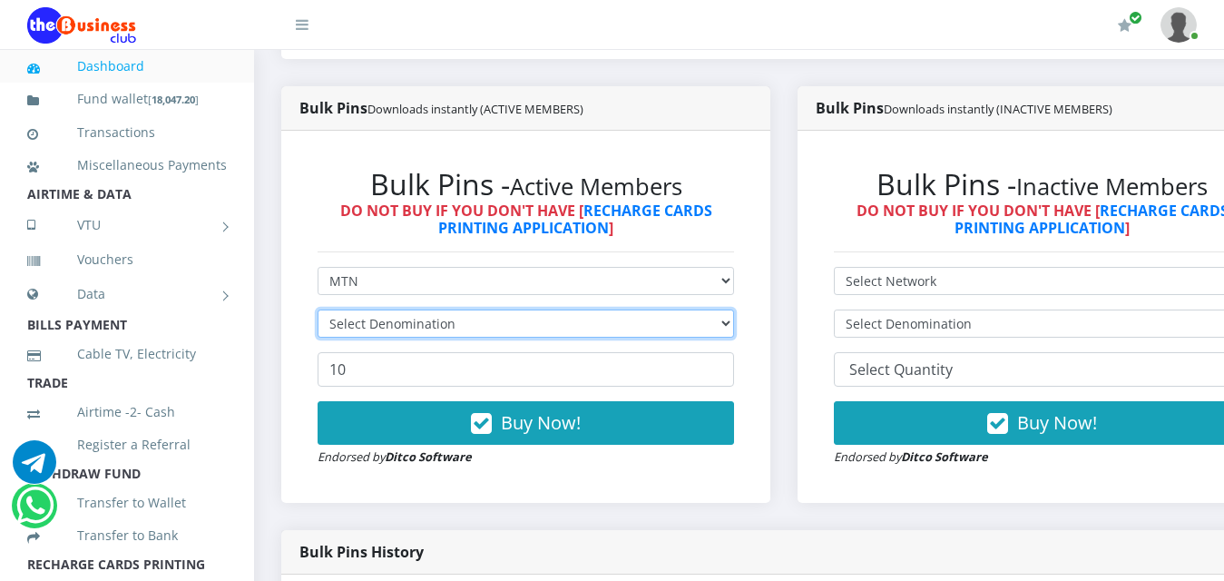
click at [566, 309] on select "Select Denomination" at bounding box center [526, 323] width 417 height 28
select select "193.98-200"
click at [318, 309] on select "Select Denomination MTN NGN100 - ₦96.99 MTN NGN200 - ₦193.98 MTN NGN400 - ₦387.…" at bounding box center [526, 323] width 417 height 28
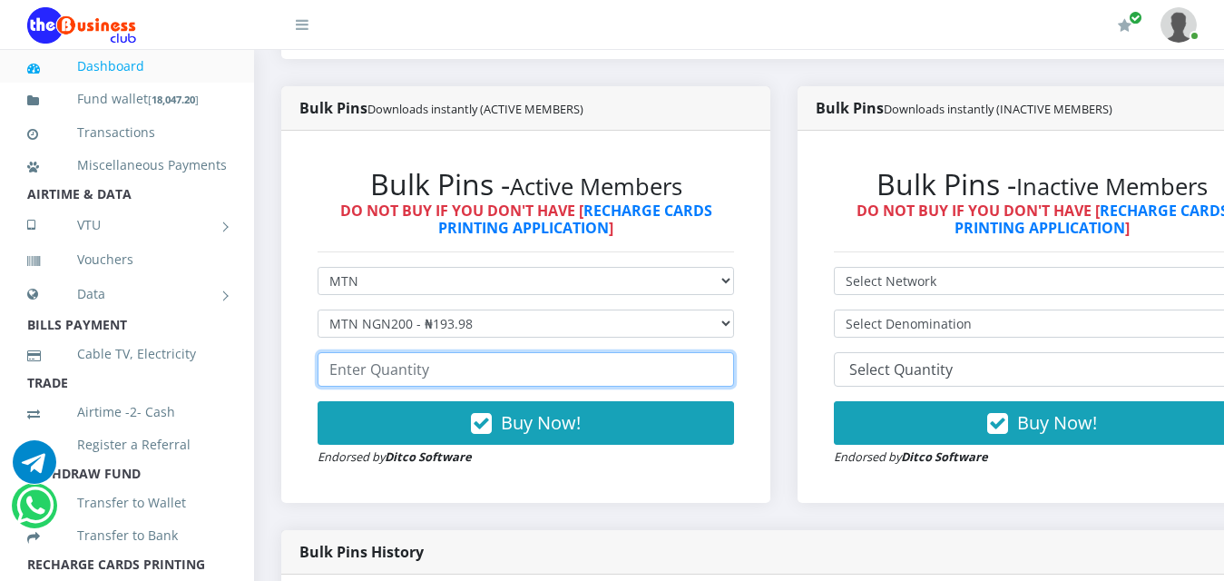
click at [551, 352] on input "number" at bounding box center [526, 369] width 417 height 34
type input "2"
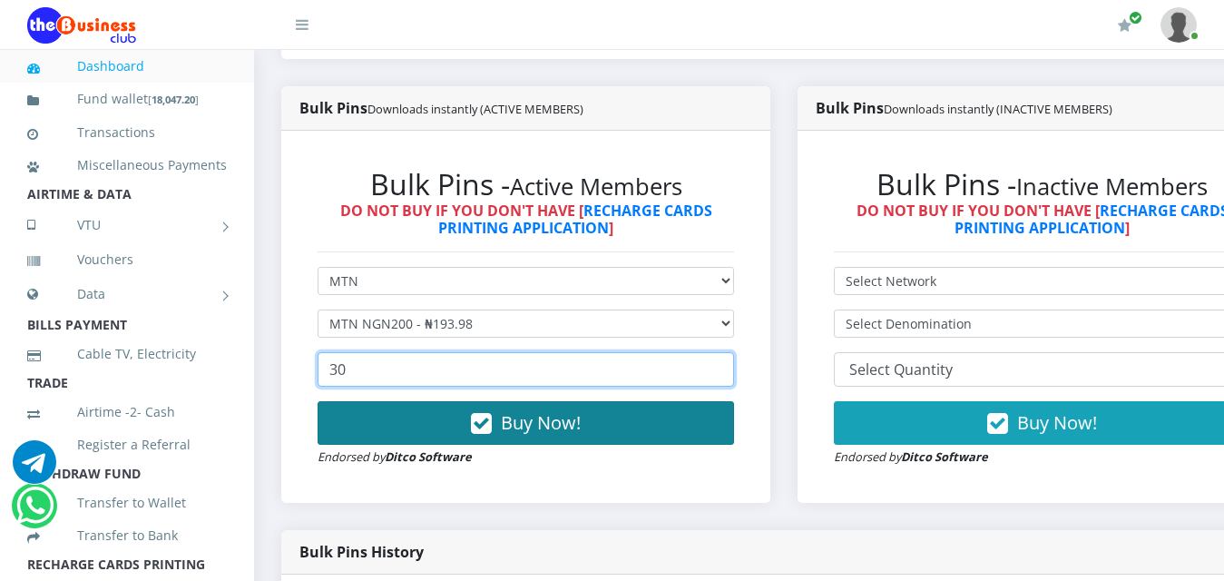
type input "30"
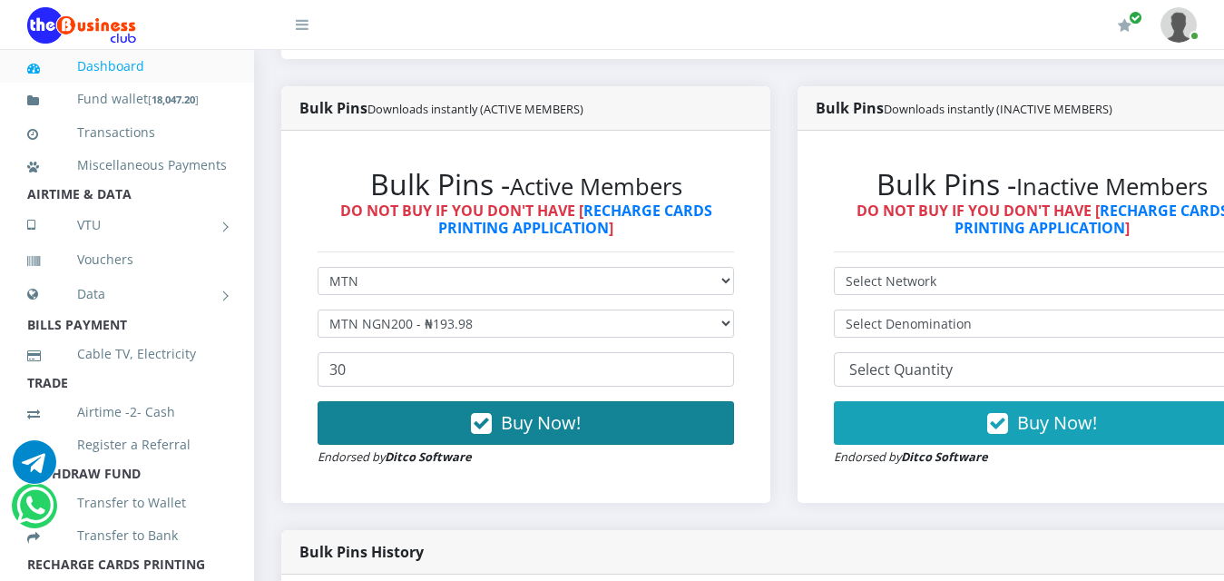
click at [559, 415] on span "Buy Now!" at bounding box center [541, 422] width 80 height 25
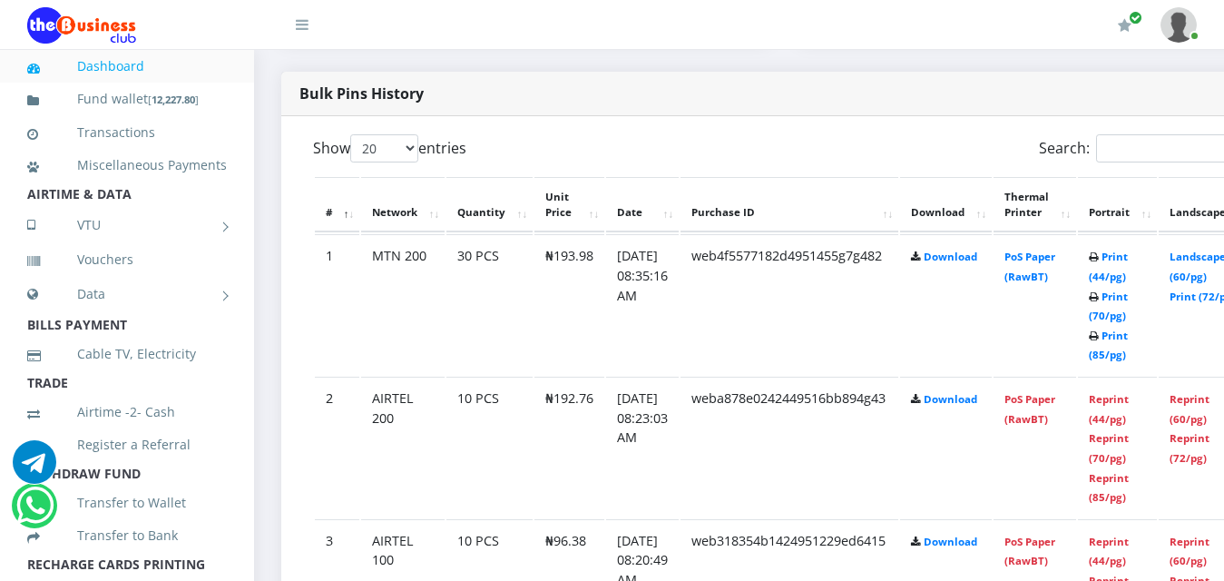
scroll to position [907, 0]
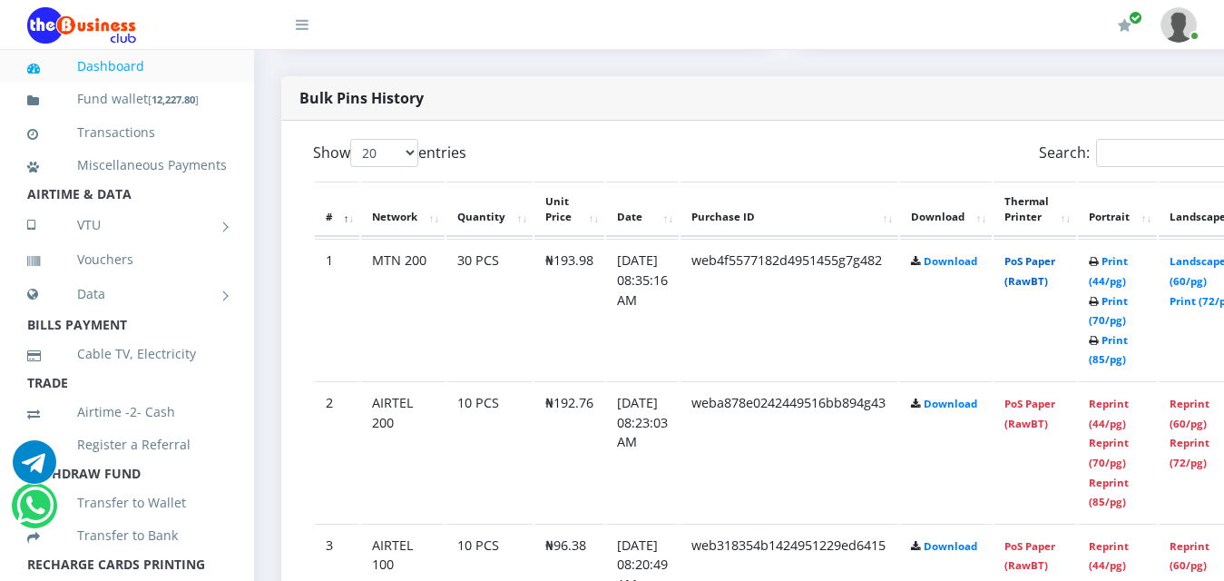
click at [1055, 254] on link "PoS Paper (RawBT)" at bounding box center [1030, 271] width 51 height 34
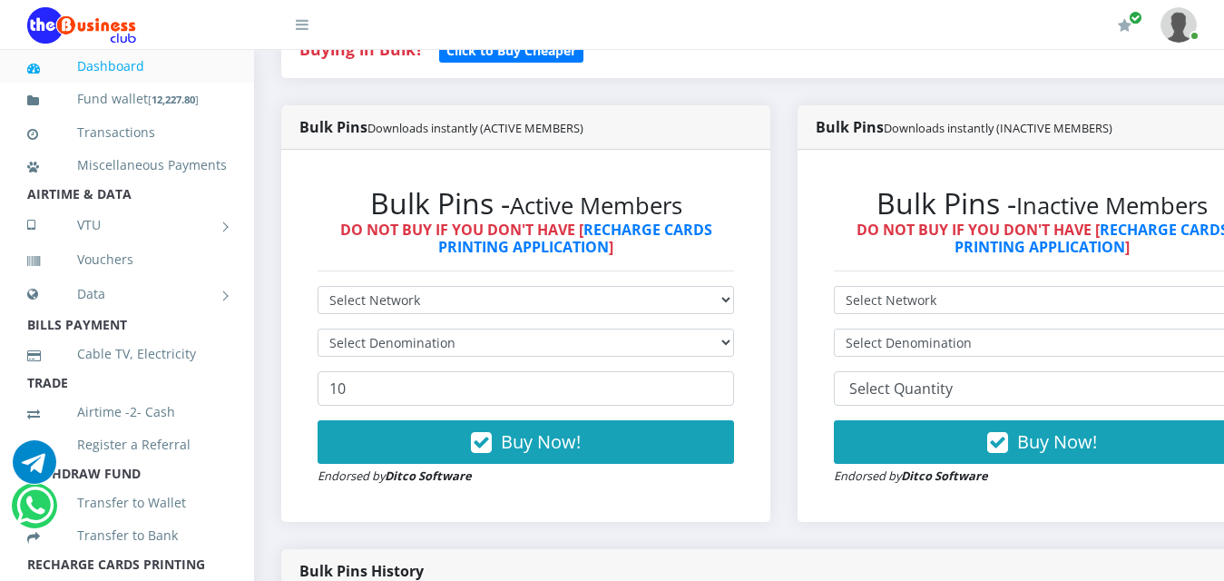
scroll to position [544, 0]
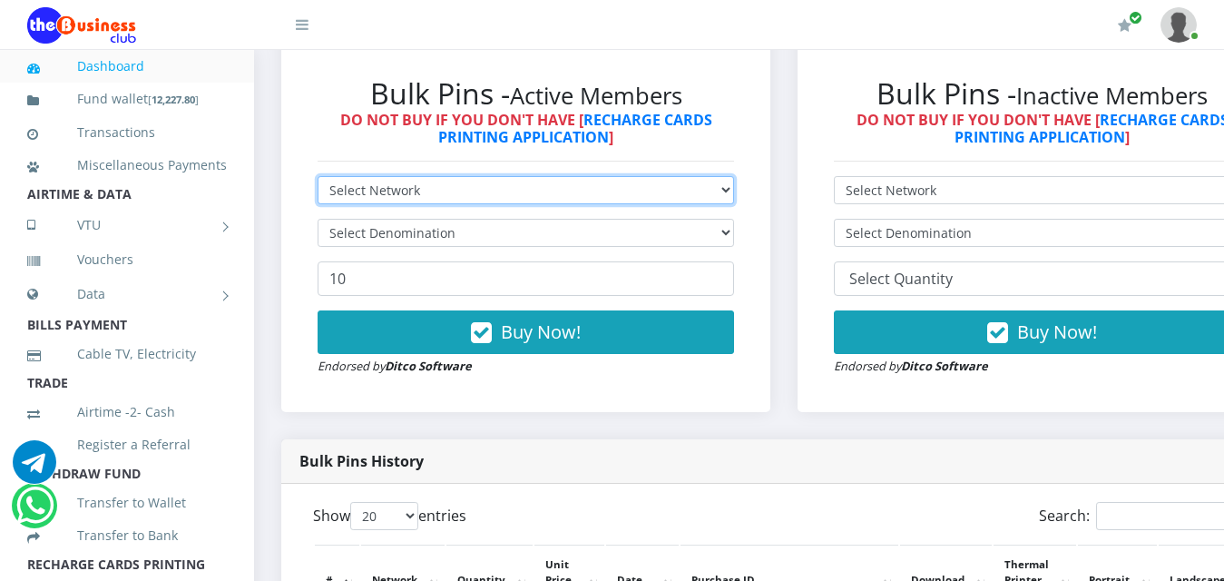
click at [600, 176] on select "Select Network MTN Globacom 9Mobile Airtel" at bounding box center [526, 190] width 417 height 28
click at [598, 176] on select "Select Network MTN Globacom 9Mobile Airtel" at bounding box center [526, 190] width 417 height 28
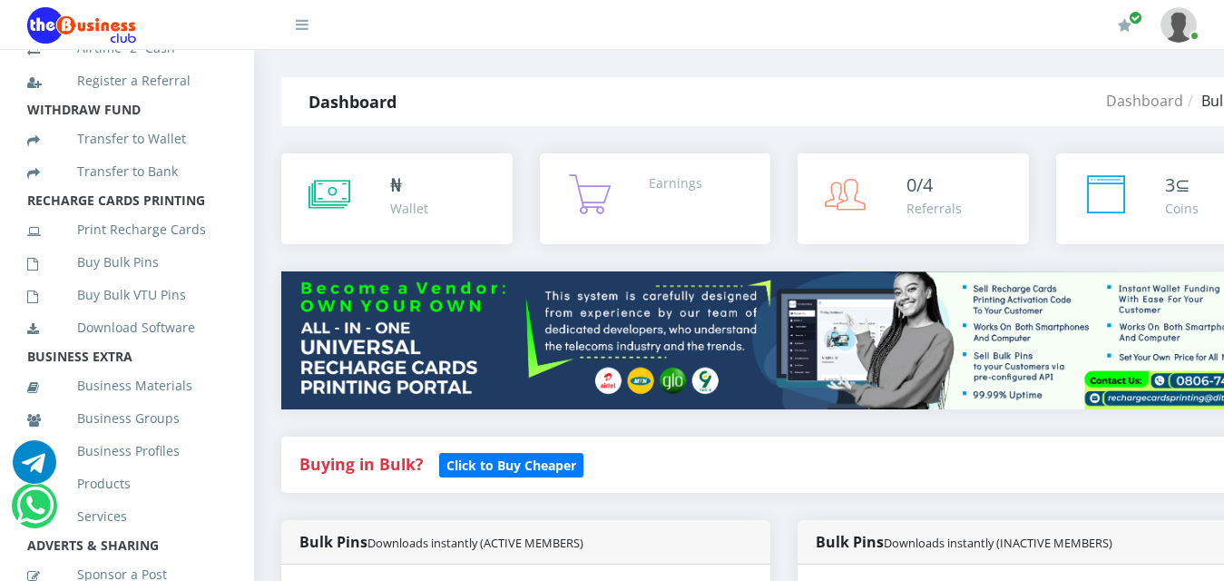
scroll to position [387, 0]
